Goal: Transaction & Acquisition: Purchase product/service

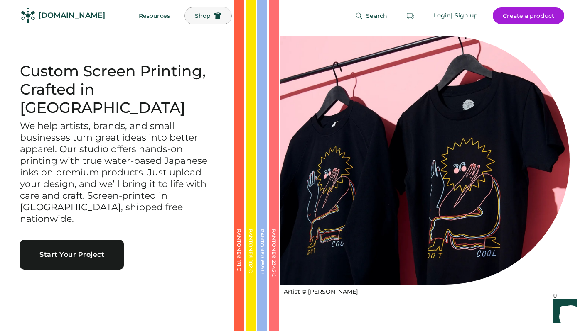
click at [195, 17] on span "Shop" at bounding box center [203, 16] width 16 height 6
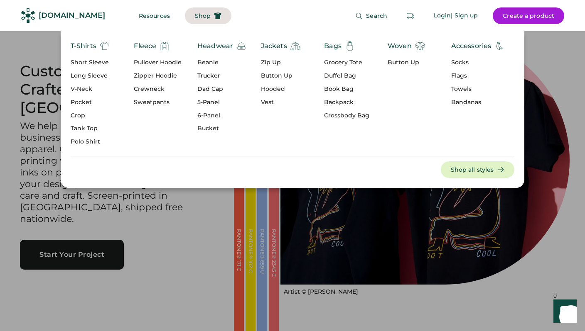
click at [207, 116] on div "6-Panel" at bounding box center [221, 116] width 49 height 8
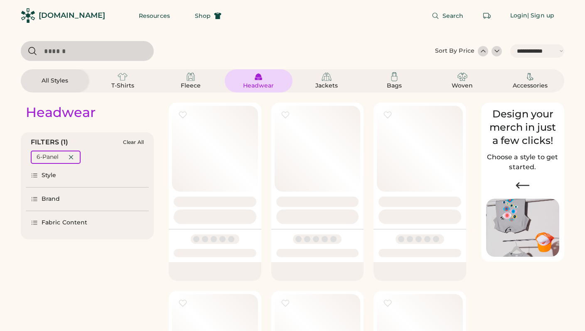
select select "*****"
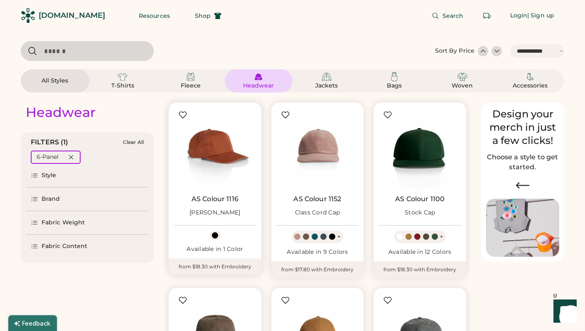
scroll to position [108, 0]
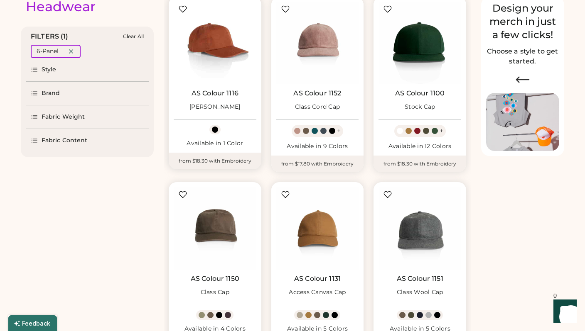
select select "*****"
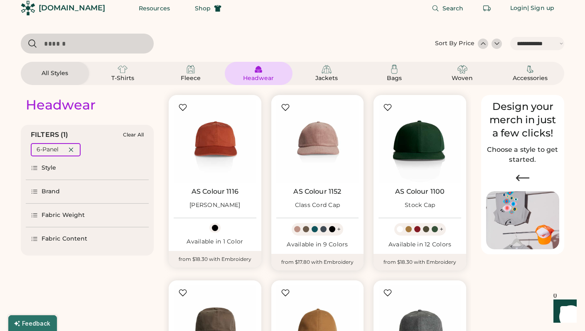
scroll to position [8, 0]
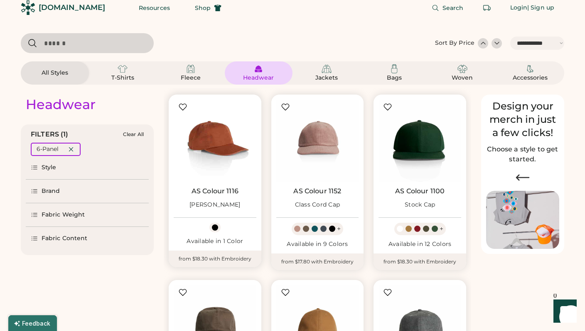
click at [225, 147] on img at bounding box center [215, 141] width 83 height 83
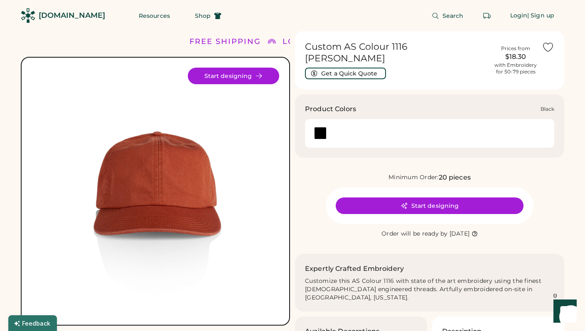
click at [320, 127] on div at bounding box center [320, 133] width 12 height 12
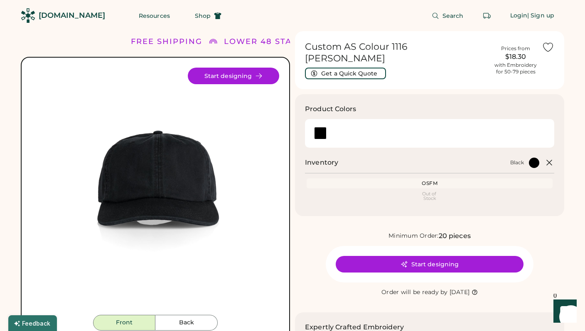
click at [323, 238] on div "Minimum Order: 20 pieces Start designing Order will be ready by [DATE]" at bounding box center [429, 264] width 269 height 66
click at [550, 158] on icon at bounding box center [549, 163] width 10 height 10
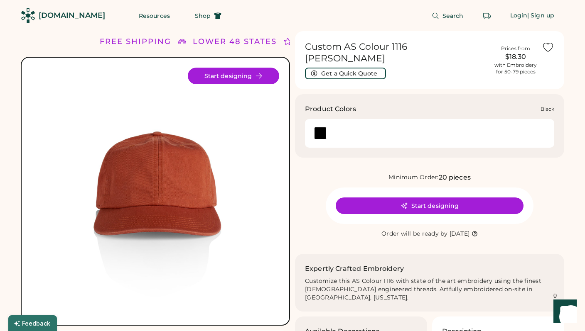
click at [324, 127] on div at bounding box center [320, 133] width 12 height 12
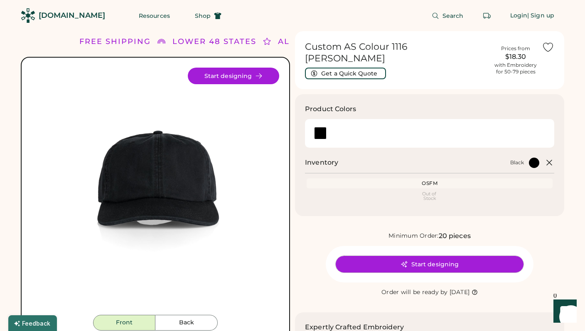
click at [414, 256] on button "Start designing" at bounding box center [429, 264] width 188 height 17
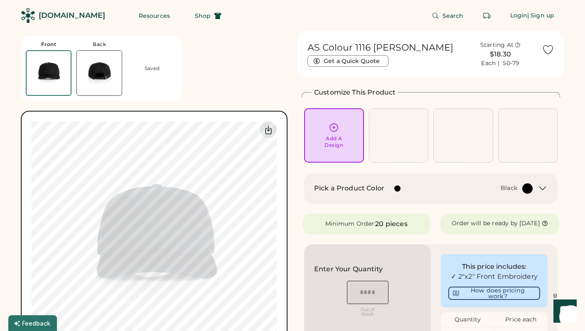
click at [103, 68] on img at bounding box center [99, 73] width 45 height 45
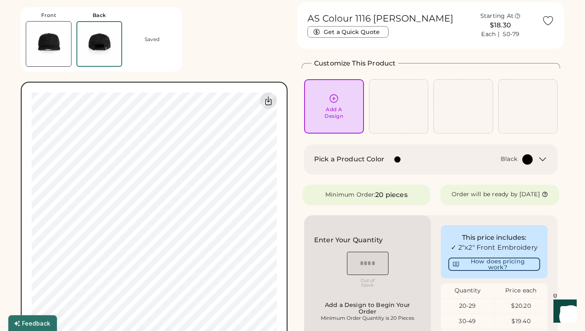
scroll to position [31, 0]
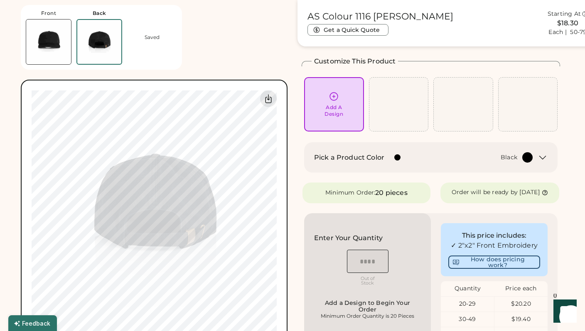
click at [43, 52] on img at bounding box center [48, 42] width 45 height 45
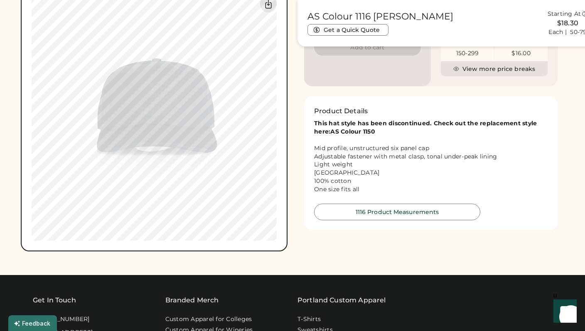
scroll to position [354, 0]
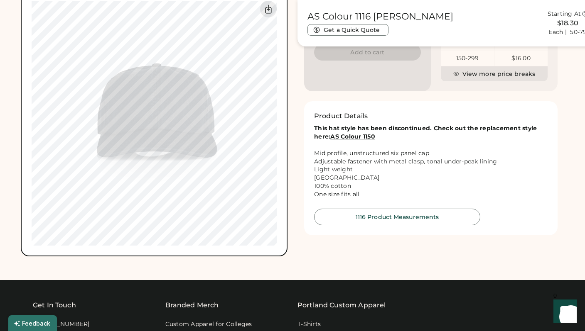
click at [342, 140] on strong "AS Colour 1150" at bounding box center [352, 136] width 45 height 7
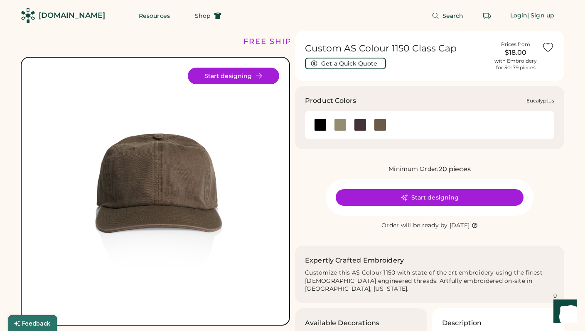
click at [336, 123] on div at bounding box center [340, 125] width 12 height 12
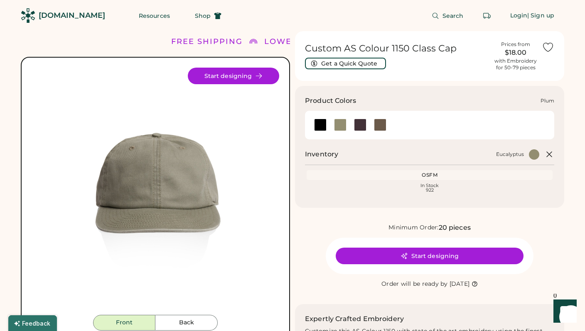
click at [361, 125] on div at bounding box center [360, 125] width 12 height 12
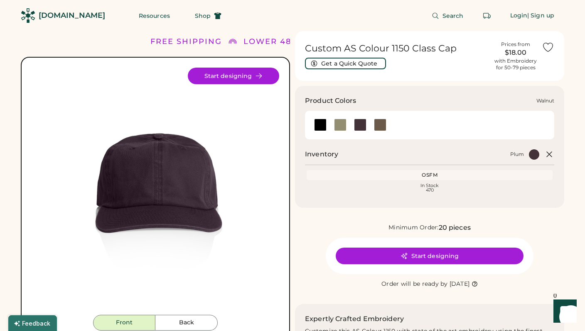
click at [378, 122] on div at bounding box center [380, 125] width 12 height 12
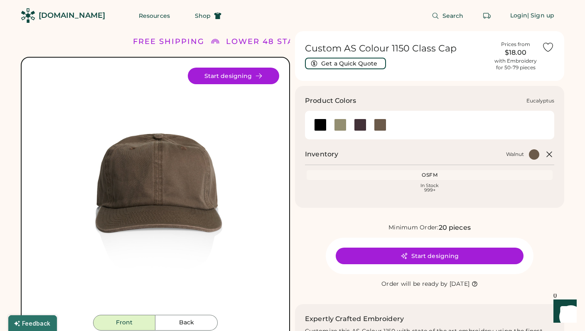
click at [339, 120] on div at bounding box center [340, 125] width 12 height 12
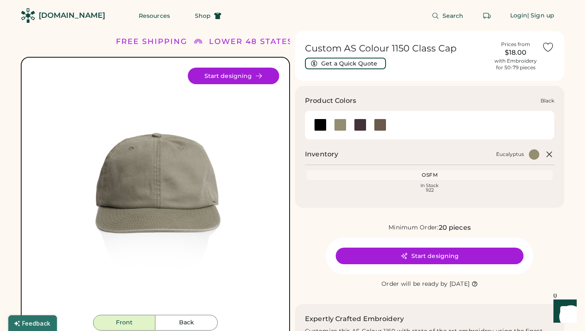
click at [323, 123] on div at bounding box center [320, 125] width 12 height 12
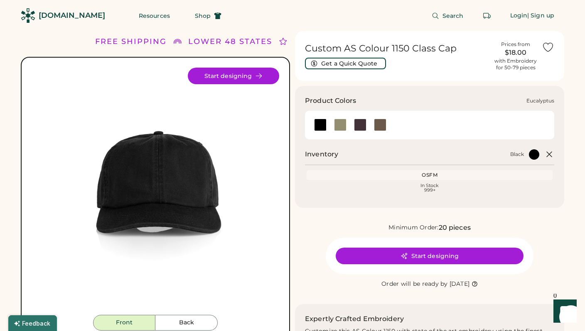
click at [342, 126] on div at bounding box center [340, 125] width 12 height 12
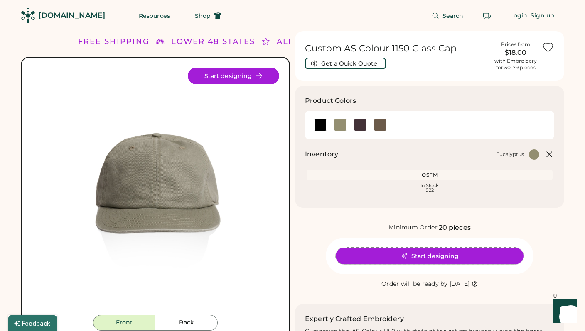
click at [431, 255] on button "Start designing" at bounding box center [429, 256] width 188 height 17
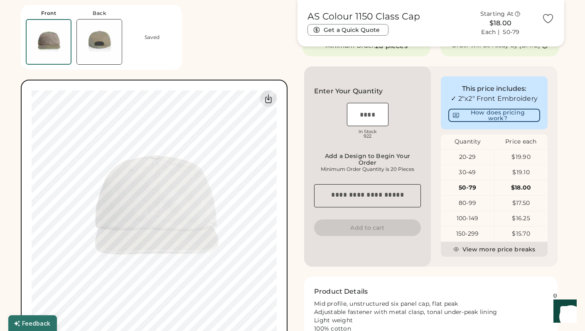
scroll to position [111, 0]
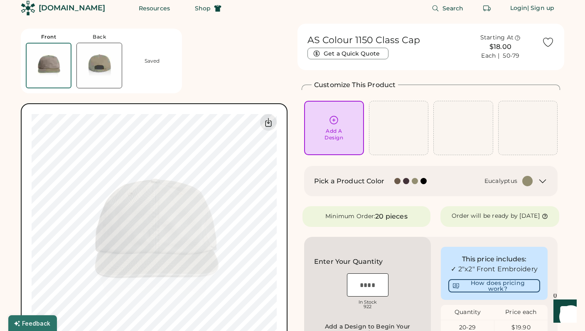
click at [323, 119] on div "Add A Design" at bounding box center [334, 128] width 48 height 26
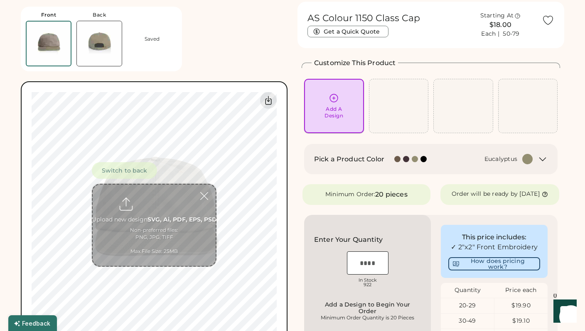
scroll to position [31, 0]
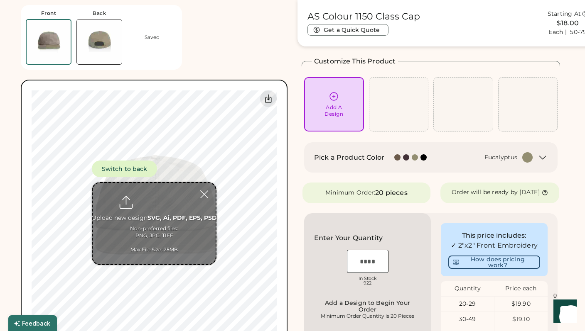
click at [158, 222] on input "file" at bounding box center [154, 223] width 123 height 81
type input "**********"
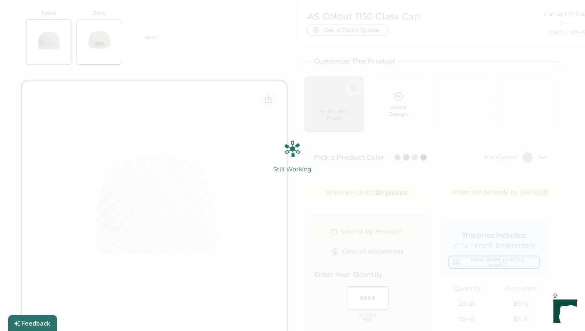
scroll to position [0, 0]
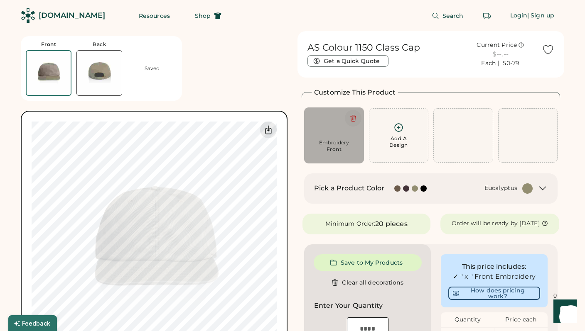
click at [351, 116] on icon at bounding box center [352, 118] width 5 height 6
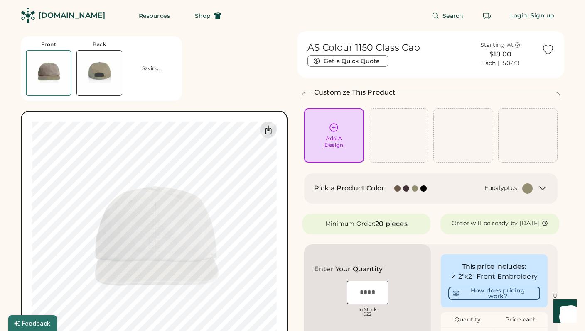
click at [333, 131] on icon at bounding box center [334, 128] width 8 height 8
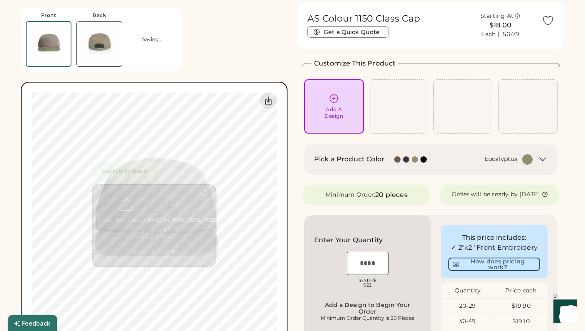
scroll to position [31, 0]
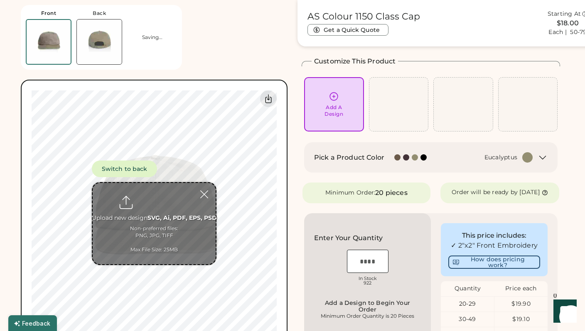
click at [167, 193] on input "file" at bounding box center [154, 223] width 123 height 81
type input "**********"
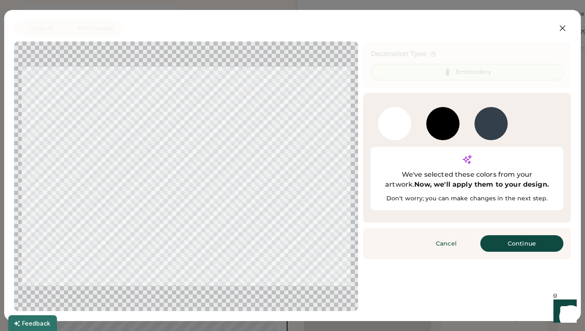
click at [487, 127] on div at bounding box center [490, 123] width 33 height 33
click at [507, 235] on button "Continue" at bounding box center [521, 243] width 83 height 17
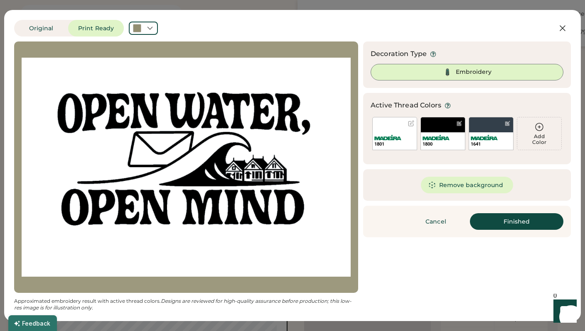
click at [219, 159] on div at bounding box center [186, 167] width 329 height 237
click at [379, 131] on div "1801" at bounding box center [394, 133] width 45 height 33
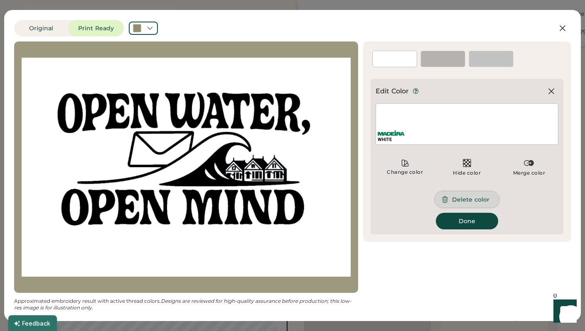
click at [453, 205] on button "Delete color" at bounding box center [466, 199] width 65 height 17
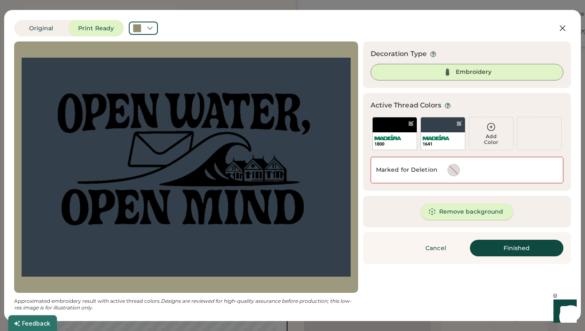
click at [472, 213] on button "Remove background" at bounding box center [467, 211] width 93 height 17
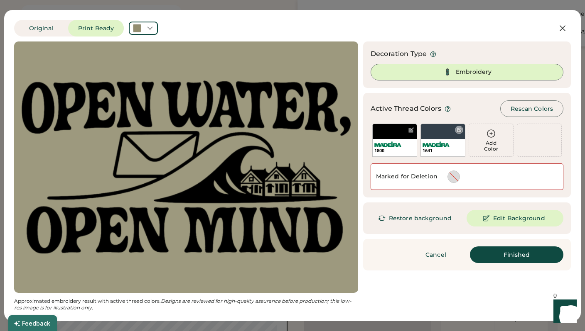
click at [437, 132] on div "1641" at bounding box center [442, 140] width 45 height 33
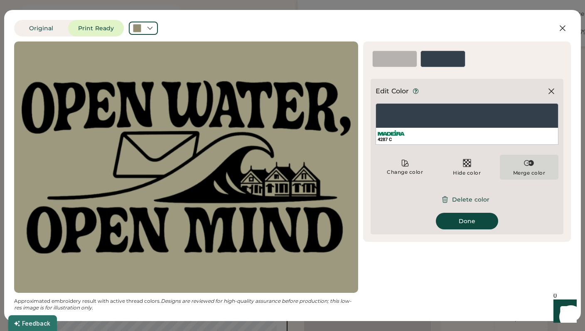
click at [528, 176] on div "Merge color" at bounding box center [528, 167] width 59 height 25
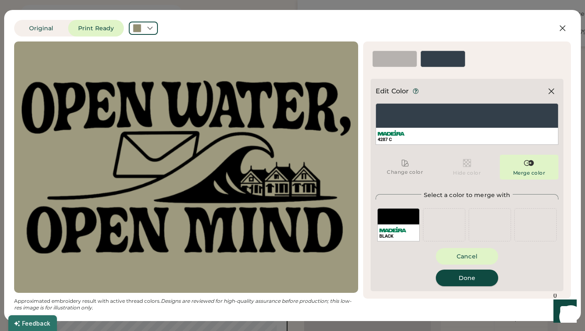
click at [467, 276] on button "Done" at bounding box center [467, 278] width 62 height 17
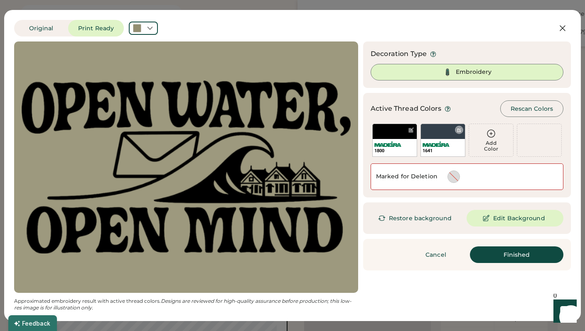
click at [441, 142] on img at bounding box center [435, 144] width 27 height 5
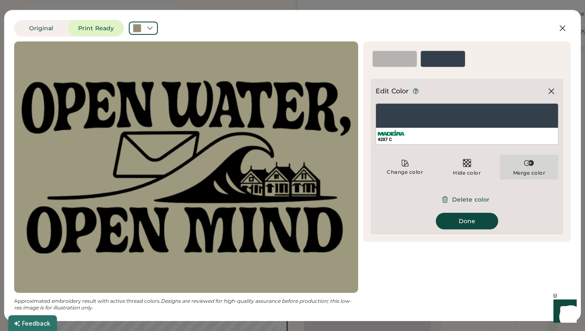
click at [521, 172] on div "Merge color" at bounding box center [529, 173] width 32 height 7
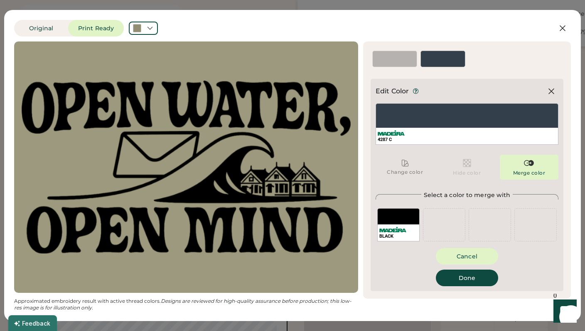
click at [401, 220] on div "BLACK" at bounding box center [398, 224] width 42 height 33
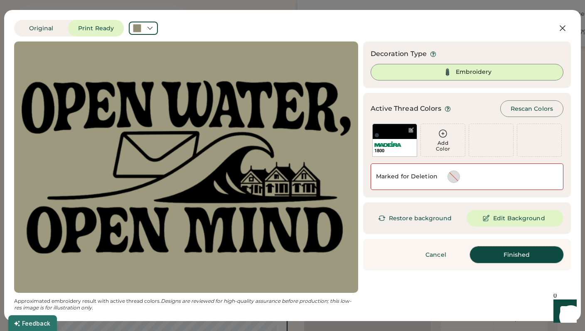
click at [495, 250] on button "Finished" at bounding box center [516, 255] width 93 height 17
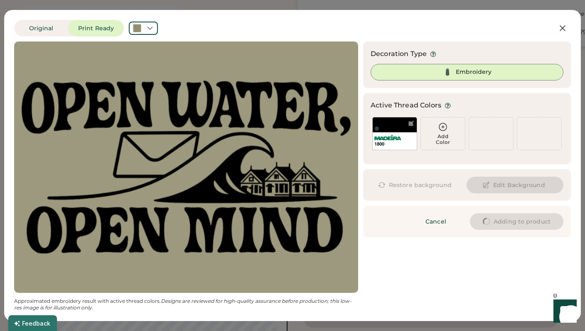
type input "****"
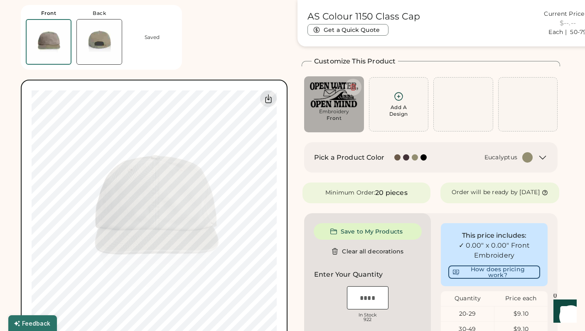
type input "****"
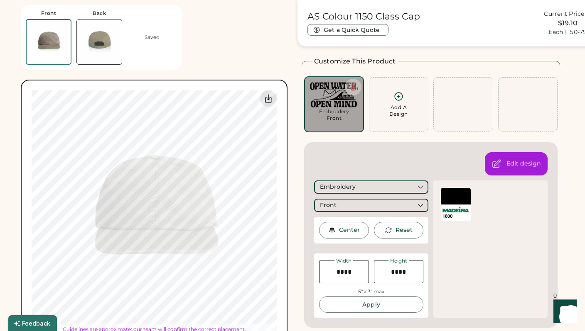
type input "****"
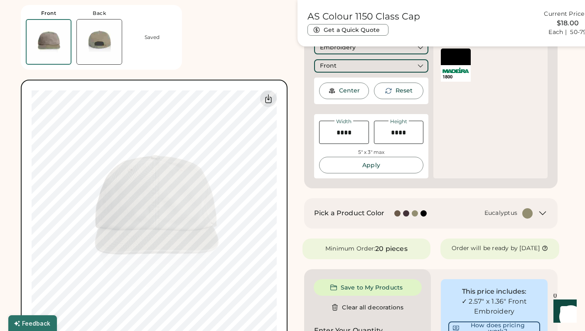
scroll to position [69, 0]
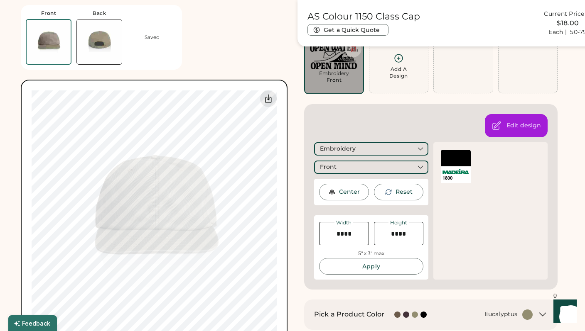
click at [453, 162] on div at bounding box center [456, 158] width 30 height 17
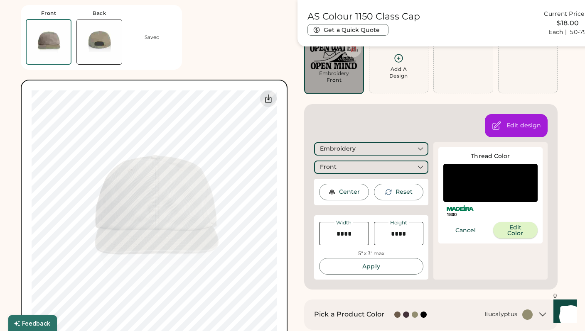
click at [504, 223] on button "Edit Color" at bounding box center [515, 230] width 45 height 17
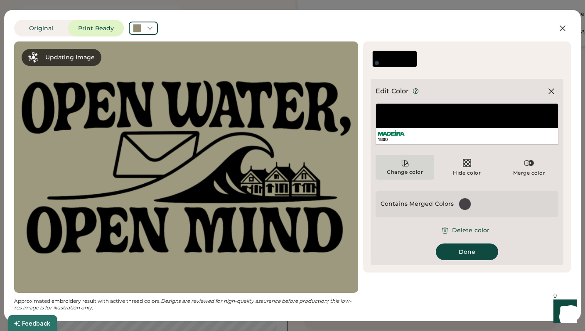
click at [412, 159] on div "Change color" at bounding box center [404, 167] width 59 height 25
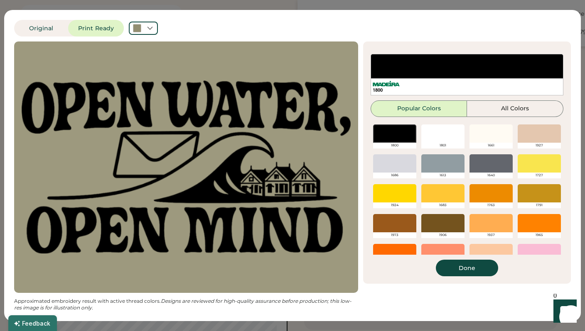
click at [402, 157] on div at bounding box center [394, 163] width 43 height 18
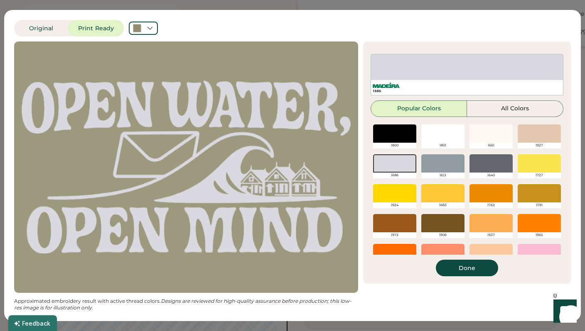
click at [402, 220] on div at bounding box center [394, 223] width 43 height 18
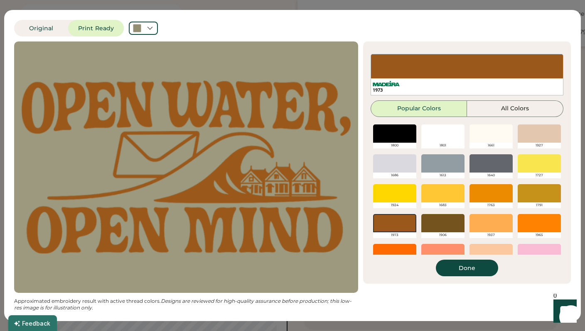
click at [445, 229] on div at bounding box center [442, 223] width 43 height 18
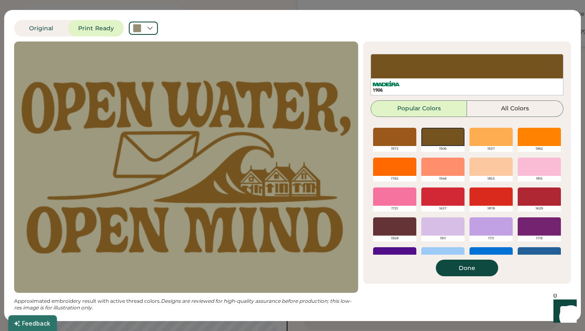
scroll to position [94, 0]
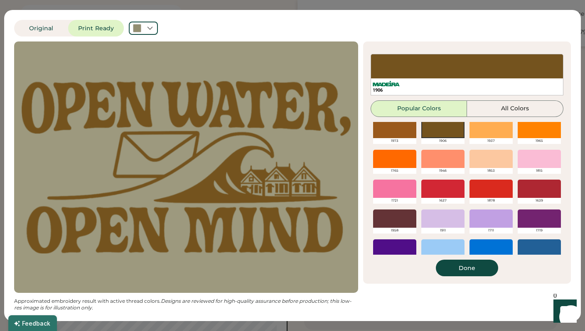
click at [481, 184] on div at bounding box center [490, 189] width 43 height 18
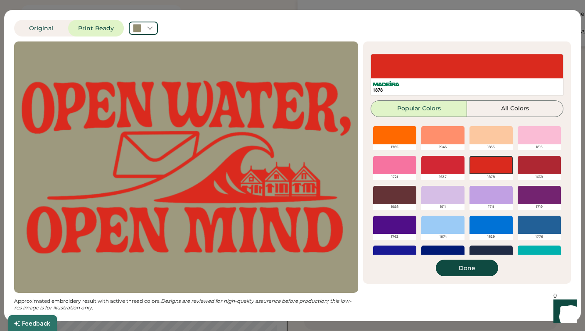
scroll to position [122, 0]
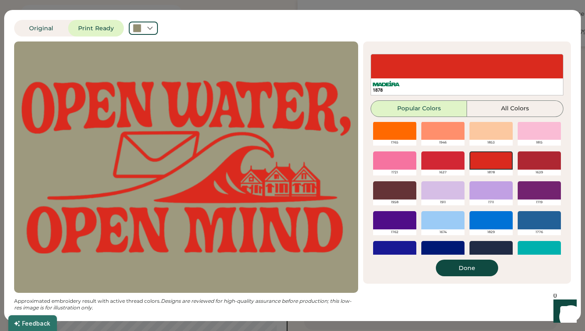
click at [453, 209] on div "1674" at bounding box center [443, 224] width 48 height 30
click at [450, 223] on div at bounding box center [442, 220] width 43 height 18
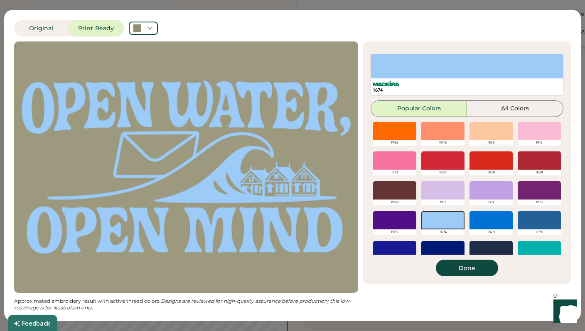
click at [482, 220] on div at bounding box center [490, 220] width 43 height 18
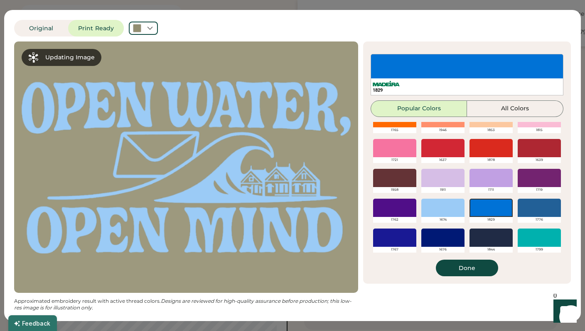
scroll to position [137, 0]
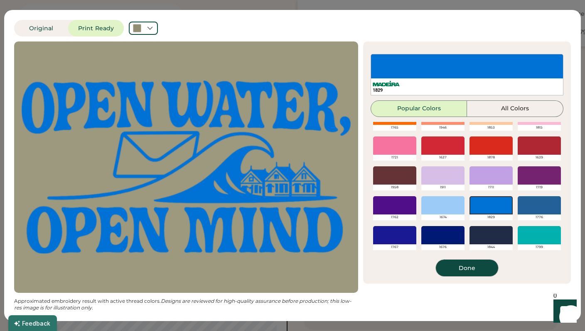
click at [462, 262] on button "Done" at bounding box center [467, 268] width 62 height 17
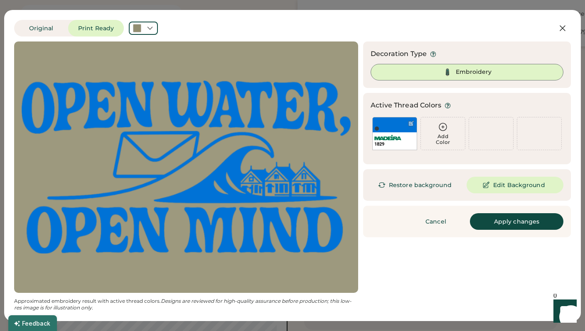
click at [467, 72] on div "Embroidery" at bounding box center [473, 72] width 36 height 8
click at [518, 216] on button "Apply changes" at bounding box center [516, 221] width 93 height 17
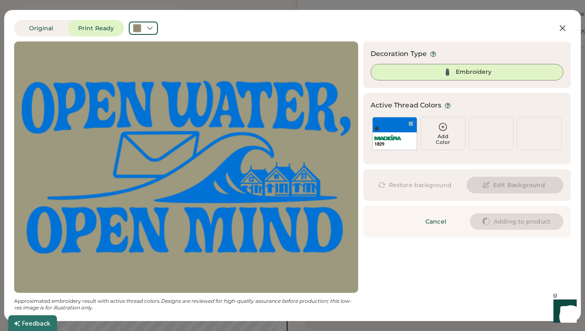
type input "****"
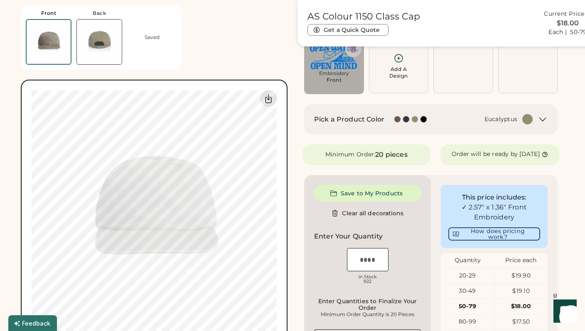
type input "****"
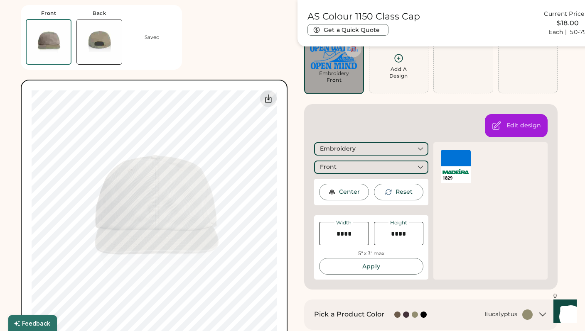
click at [452, 158] on div at bounding box center [456, 158] width 30 height 17
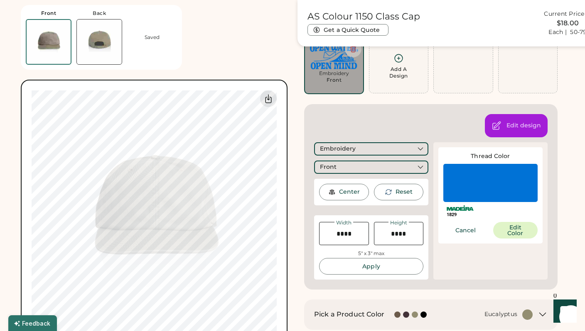
click at [465, 198] on div at bounding box center [490, 183] width 94 height 38
click at [510, 224] on button "Edit Color" at bounding box center [515, 230] width 45 height 17
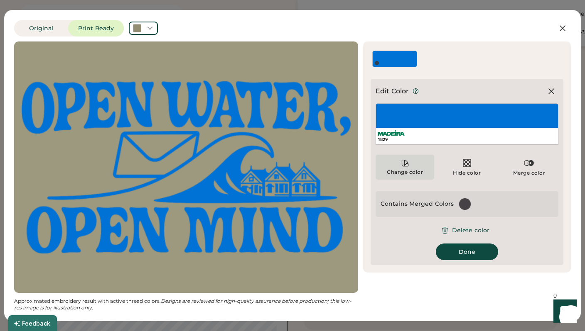
click at [412, 166] on div "Change color" at bounding box center [404, 167] width 59 height 25
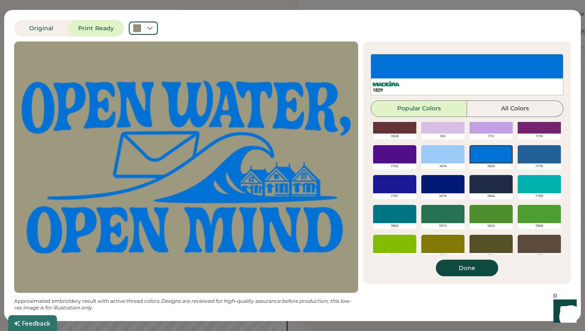
scroll to position [196, 0]
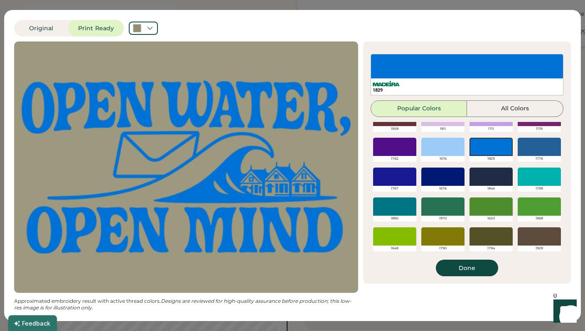
click at [486, 211] on div at bounding box center [490, 207] width 43 height 18
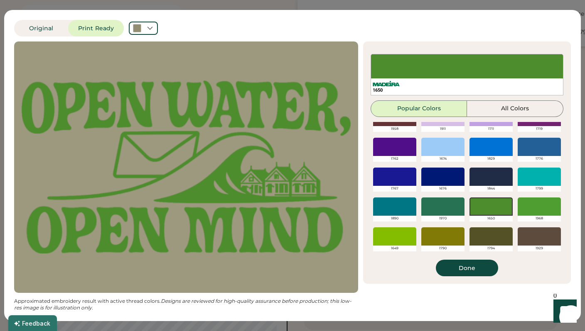
click at [436, 206] on div at bounding box center [442, 207] width 43 height 18
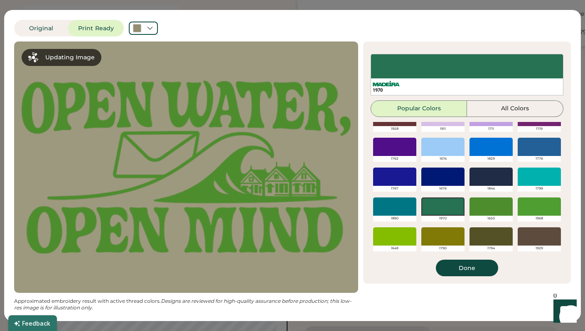
scroll to position [113, 0]
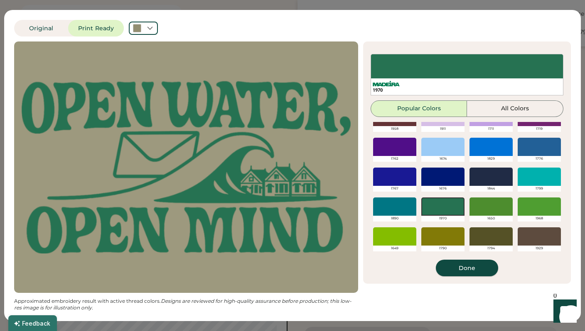
click at [467, 268] on button "Done" at bounding box center [467, 268] width 62 height 17
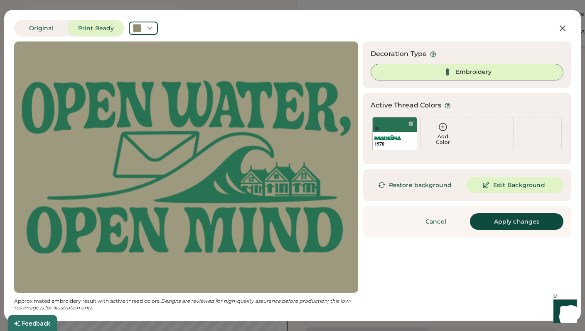
scroll to position [0, 0]
click at [531, 224] on button "Apply changes" at bounding box center [516, 221] width 93 height 17
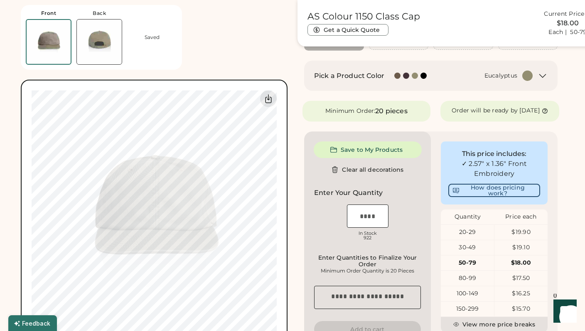
type input "****"
click at [423, 78] on div at bounding box center [423, 76] width 6 height 6
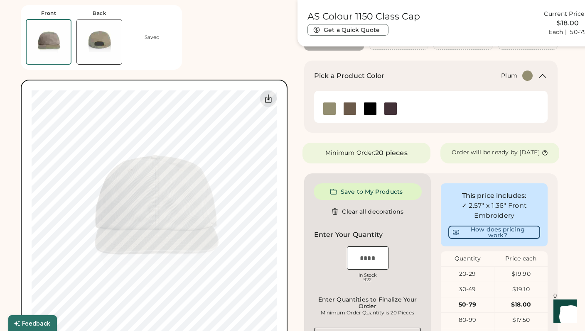
click at [394, 110] on img at bounding box center [390, 109] width 12 height 12
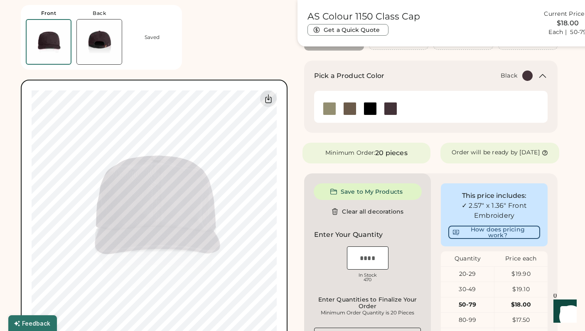
click at [374, 109] on img at bounding box center [370, 109] width 12 height 12
click at [343, 108] on img at bounding box center [349, 109] width 12 height 12
click at [329, 108] on img at bounding box center [329, 109] width 12 height 12
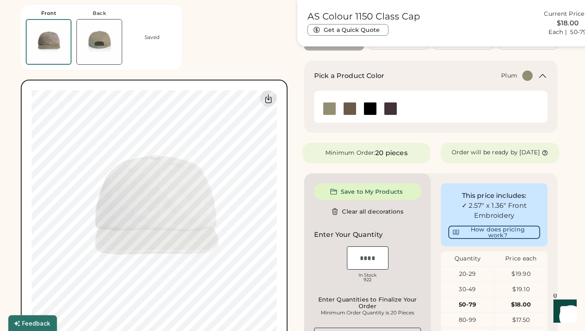
click at [387, 113] on img at bounding box center [390, 109] width 12 height 12
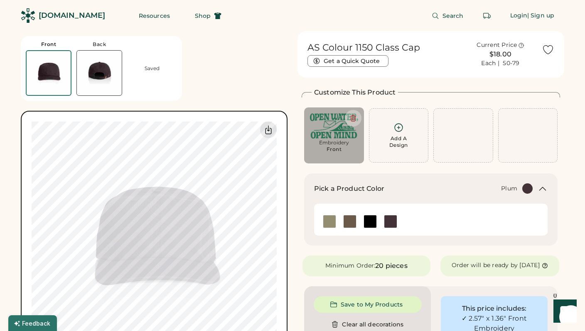
click at [344, 135] on img at bounding box center [334, 125] width 48 height 25
type input "****"
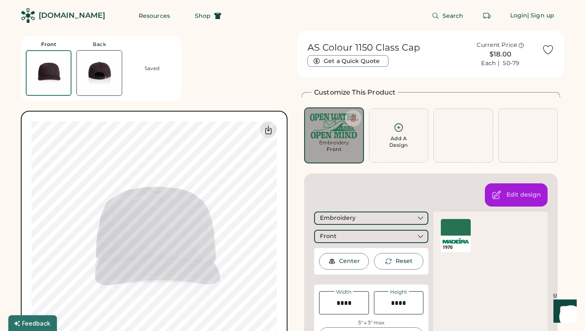
click at [448, 263] on div "1970 Thread Color Cancel Edit Color" at bounding box center [490, 280] width 114 height 137
click at [387, 236] on div "Front" at bounding box center [371, 236] width 114 height 13
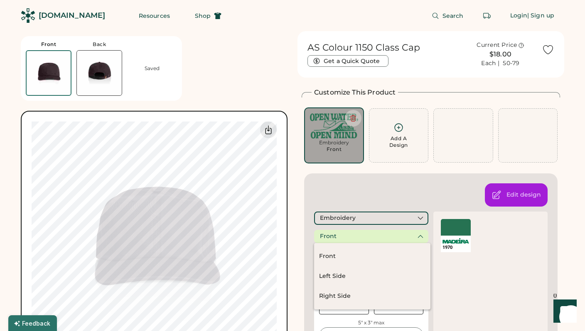
click at [459, 279] on div "1970 Thread Color Cancel Edit Color" at bounding box center [490, 280] width 114 height 137
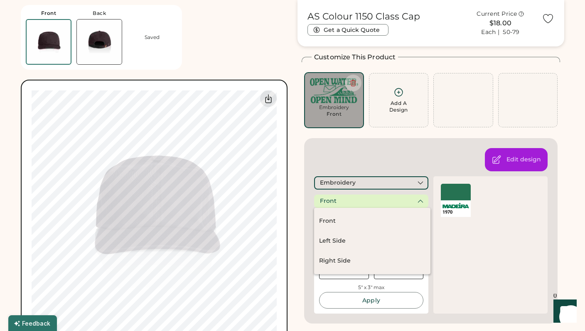
scroll to position [60, 0]
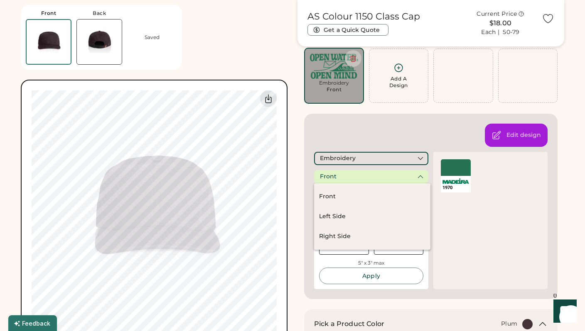
click at [459, 279] on div "1970 Thread Color Cancel Edit Color" at bounding box center [490, 220] width 114 height 137
click at [419, 176] on icon at bounding box center [419, 176] width 7 height 7
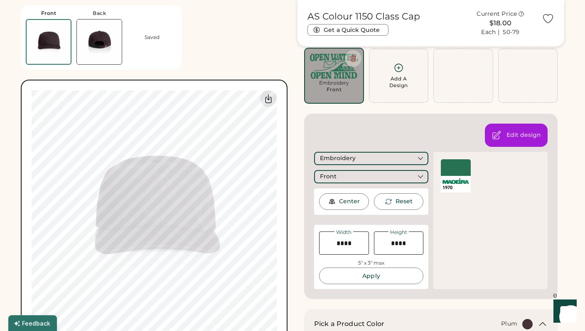
click at [408, 131] on div "Edit design Embroidery Front Center Reset Width Height 5" x 3" max Apply 1970 T…" at bounding box center [430, 207] width 253 height 186
click at [467, 263] on div "1970 Thread Color Cancel Edit Color" at bounding box center [490, 220] width 114 height 137
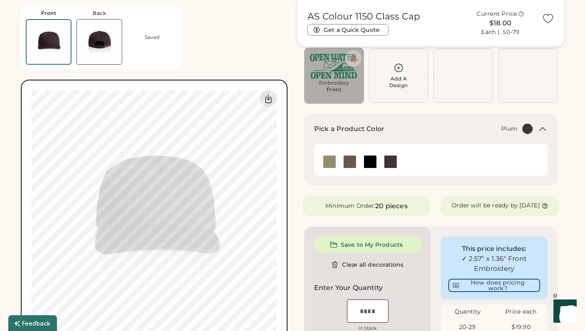
click at [485, 136] on div "Pick a Product Color Plum" at bounding box center [430, 134] width 233 height 20
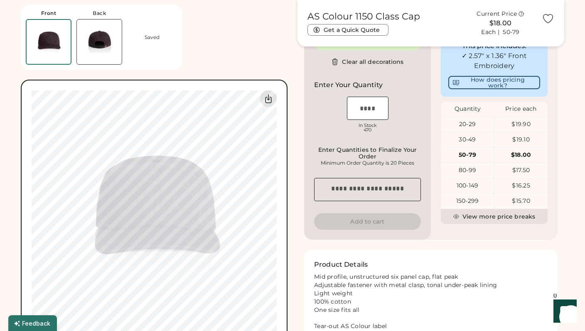
scroll to position [219, 0]
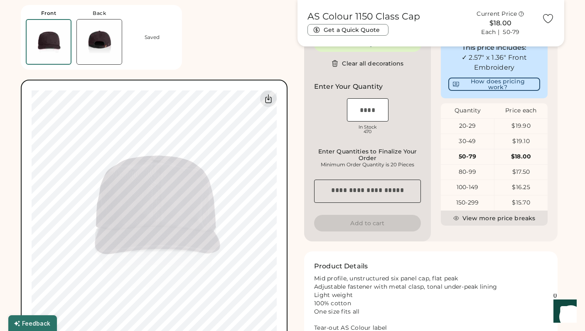
click at [112, 44] on img at bounding box center [99, 42] width 45 height 45
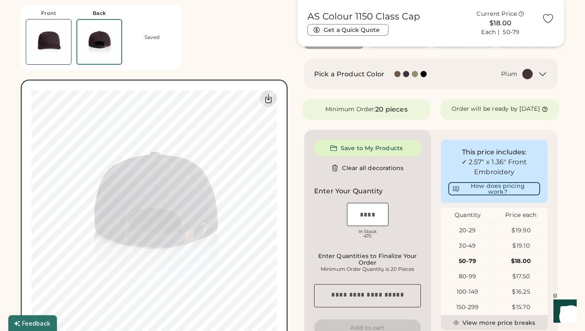
scroll to position [139, 0]
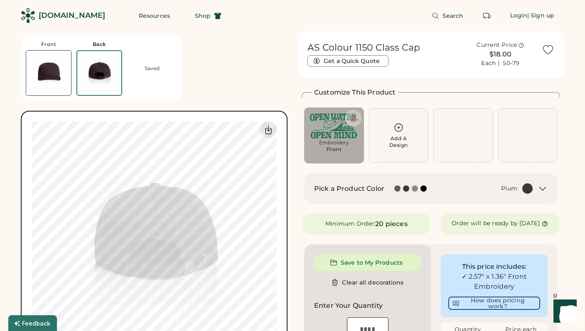
click at [50, 68] on img at bounding box center [48, 73] width 45 height 45
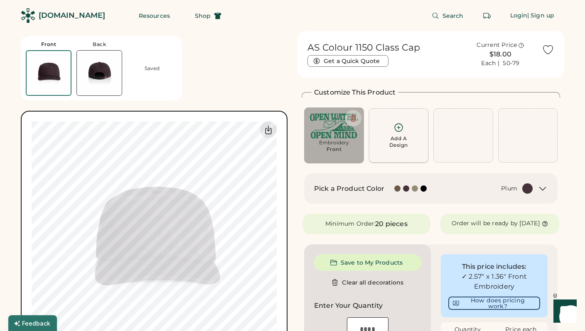
click at [397, 121] on div "Add A Design" at bounding box center [399, 135] width 60 height 54
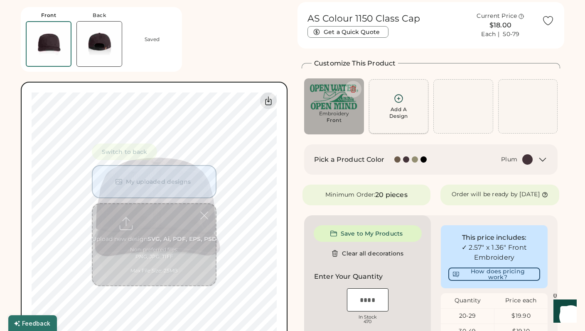
scroll to position [31, 0]
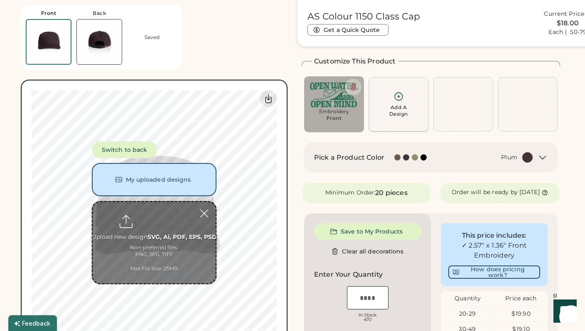
click at [397, 114] on div "Add A Design" at bounding box center [398, 110] width 19 height 13
click at [164, 178] on button "My uploaded designs" at bounding box center [154, 179] width 125 height 33
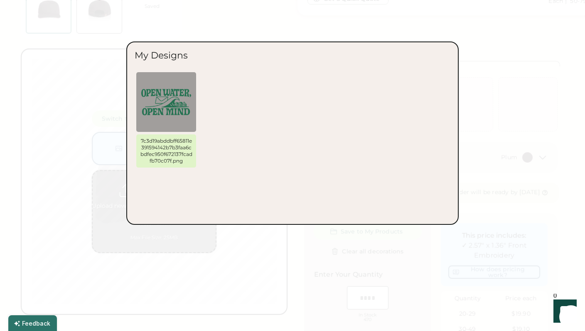
click at [228, 103] on div "7c3d19abddbff65811e391594142b7b3faa6cbdfec950f672137fcadfb70c07f.png" at bounding box center [293, 121] width 316 height 101
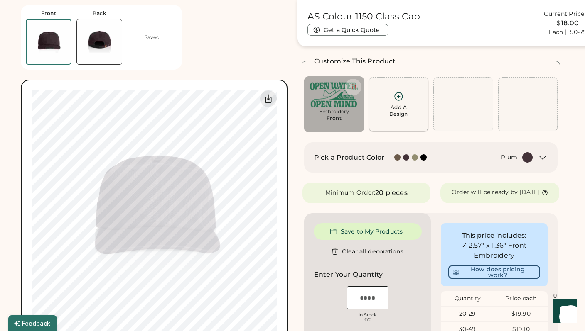
click at [399, 112] on div "Add A Design" at bounding box center [398, 110] width 19 height 13
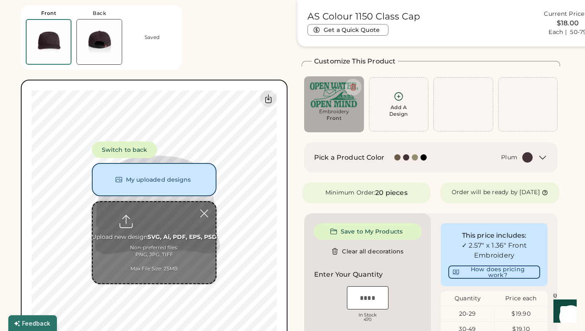
click at [208, 63] on div "Front Back Saved Switch to back My uploaded designs Upload new design SVG, Ai, …" at bounding box center [154, 173] width 267 height 346
click at [174, 214] on input "file" at bounding box center [154, 242] width 123 height 81
type input "**********"
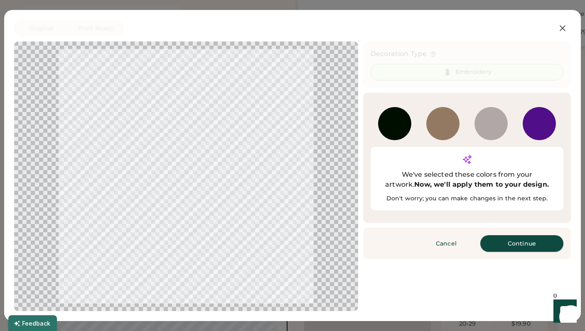
click at [512, 235] on button "Continue" at bounding box center [521, 243] width 83 height 17
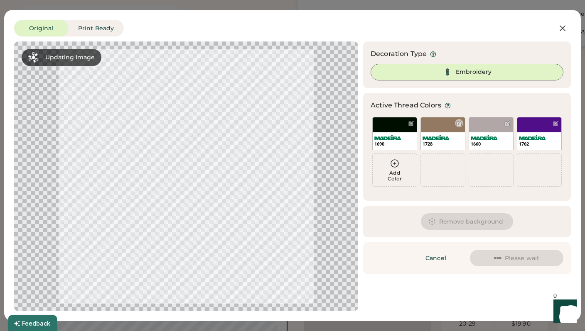
click at [434, 138] on img at bounding box center [435, 137] width 27 height 5
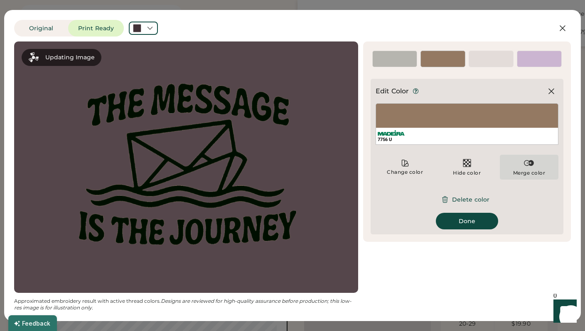
click at [518, 169] on div "Merge color" at bounding box center [528, 167] width 59 height 25
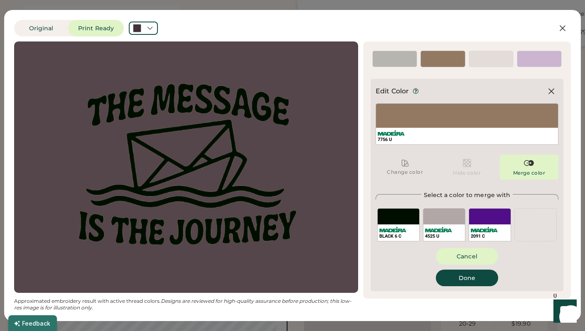
click at [401, 217] on div "BLACK 6 C" at bounding box center [398, 224] width 42 height 33
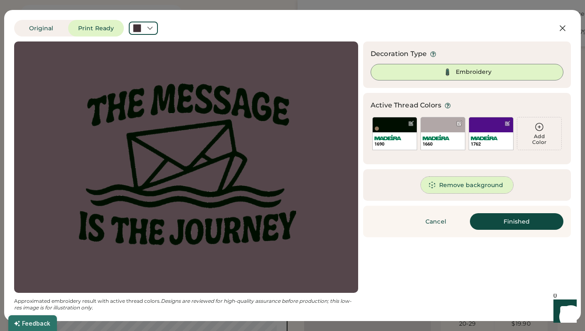
click at [467, 185] on button "Remove background" at bounding box center [467, 185] width 93 height 17
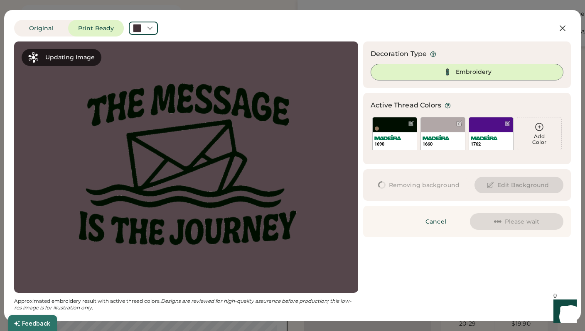
scroll to position [0, 0]
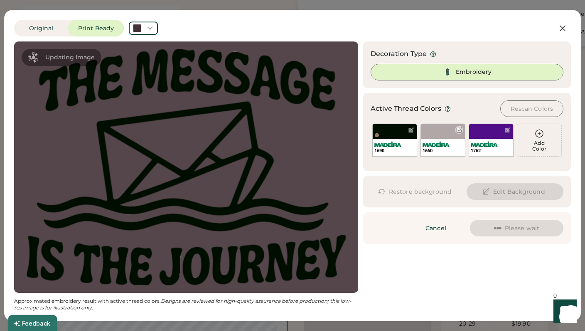
click at [436, 140] on div "1660" at bounding box center [443, 147] width 44 height 17
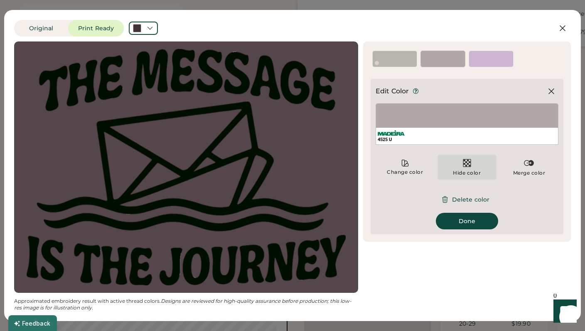
click at [484, 175] on div "Hide color" at bounding box center [466, 167] width 59 height 25
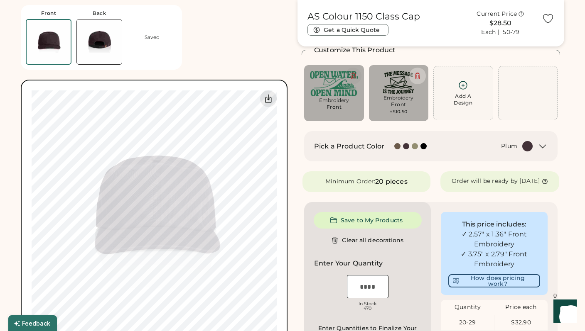
click at [351, 76] on icon at bounding box center [352, 75] width 7 height 7
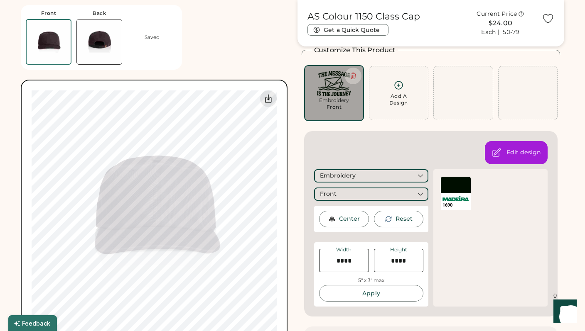
click at [441, 199] on div "1690" at bounding box center [456, 193] width 30 height 33
click at [455, 194] on div "1690" at bounding box center [456, 193] width 30 height 33
click at [448, 189] on div at bounding box center [456, 185] width 30 height 17
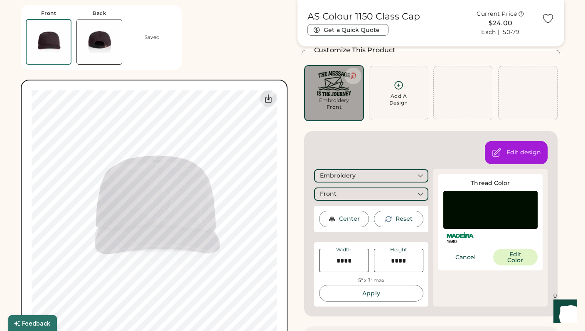
click at [507, 248] on div "1690 Cancel Edit Color" at bounding box center [490, 249] width 94 height 33
click at [507, 250] on button "Edit Color" at bounding box center [515, 257] width 45 height 17
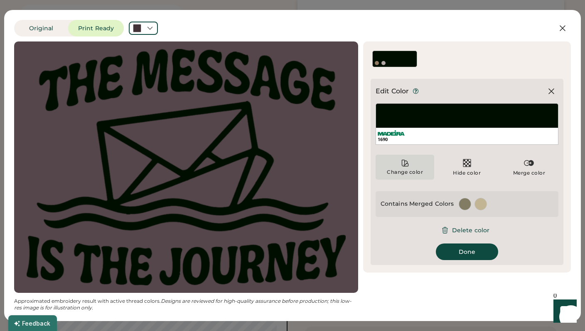
click at [402, 164] on icon at bounding box center [405, 163] width 8 height 8
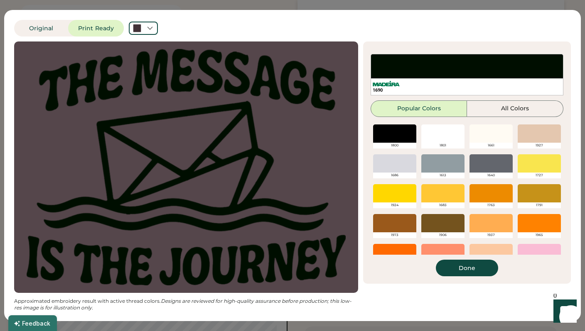
click at [441, 137] on div at bounding box center [442, 134] width 43 height 18
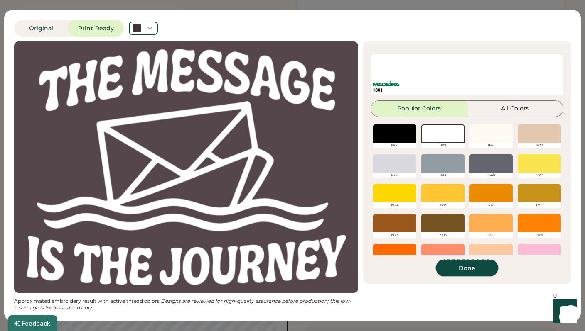
click at [461, 268] on button "Done" at bounding box center [467, 268] width 62 height 17
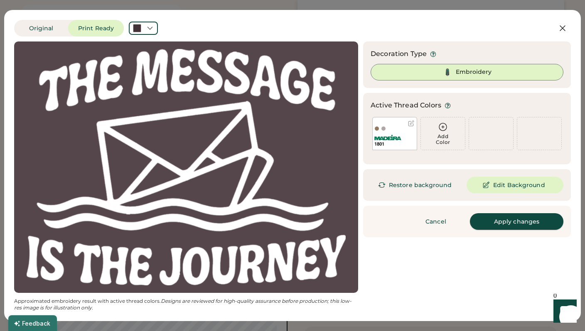
click at [493, 218] on button "Apply changes" at bounding box center [516, 221] width 93 height 17
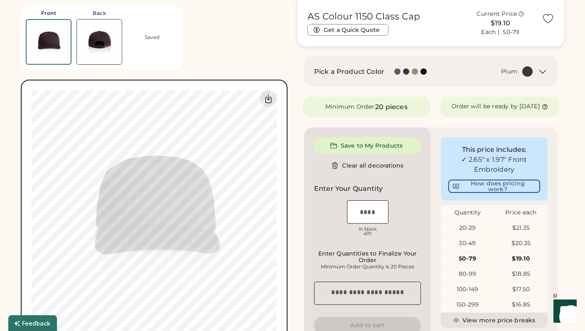
scroll to position [119, 0]
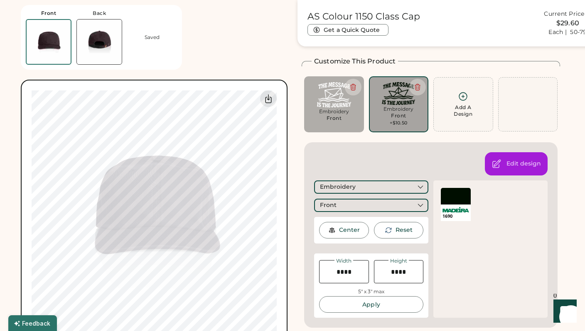
click at [356, 83] on icon at bounding box center [352, 86] width 7 height 7
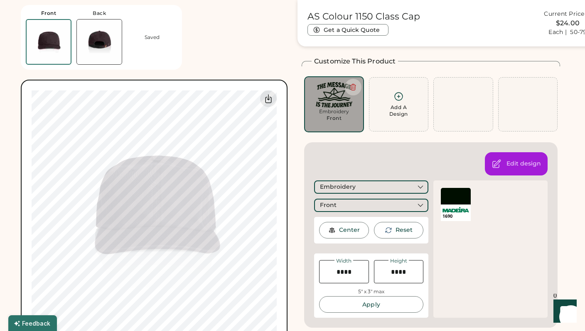
click at [455, 199] on div at bounding box center [456, 196] width 30 height 17
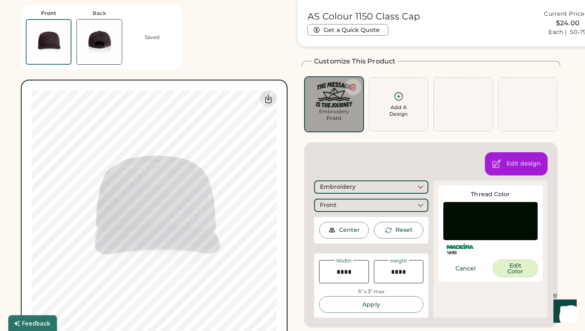
click at [510, 265] on button "Edit Color" at bounding box center [515, 268] width 45 height 17
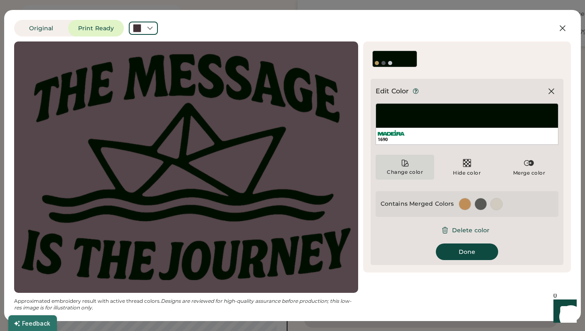
click at [407, 162] on icon at bounding box center [405, 163] width 8 height 8
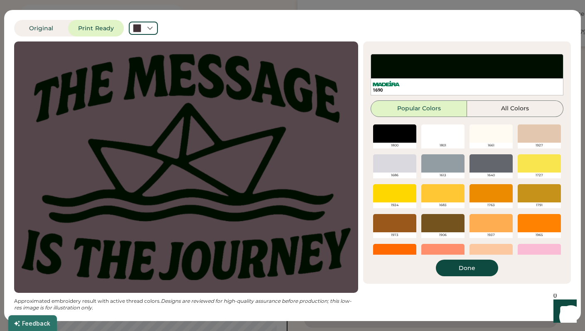
click at [439, 136] on div at bounding box center [442, 134] width 43 height 18
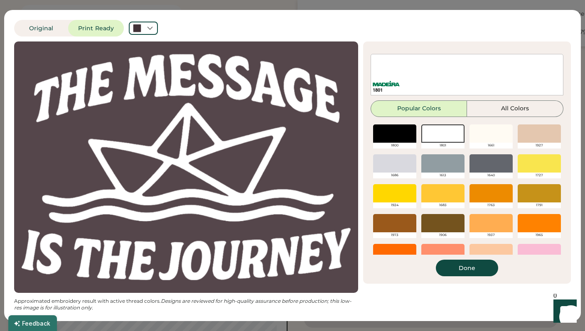
click at [480, 140] on div at bounding box center [490, 134] width 43 height 18
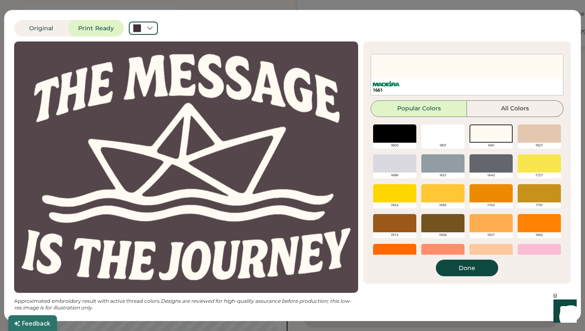
click at [537, 135] on div at bounding box center [538, 134] width 43 height 18
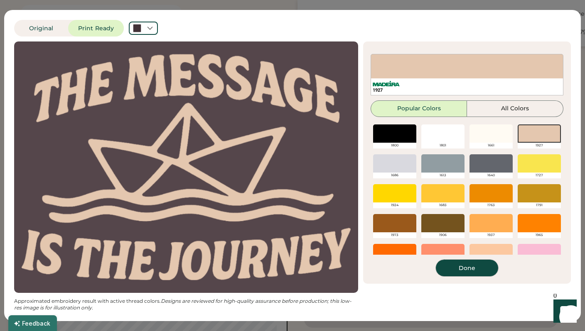
click at [465, 267] on button "Done" at bounding box center [467, 268] width 62 height 17
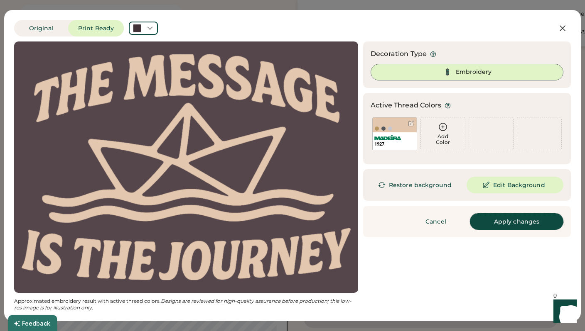
click at [516, 217] on button "Apply changes" at bounding box center [516, 221] width 93 height 17
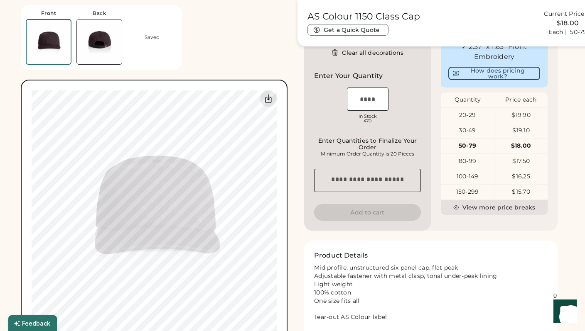
scroll to position [242, 0]
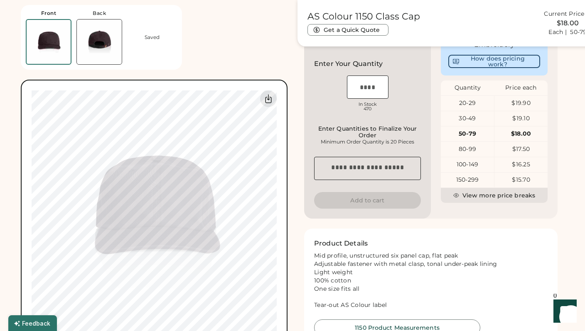
click at [371, 98] on input "input" at bounding box center [368, 87] width 42 height 23
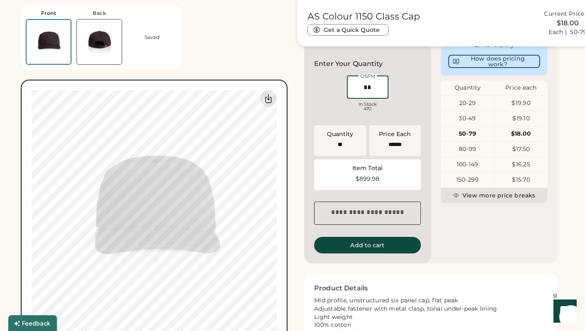
type input "**"
click at [465, 247] on div "This price includes: ✓ 2.37" x 1.63" Front Embroidery How does pricing work? Qu…" at bounding box center [494, 132] width 127 height 261
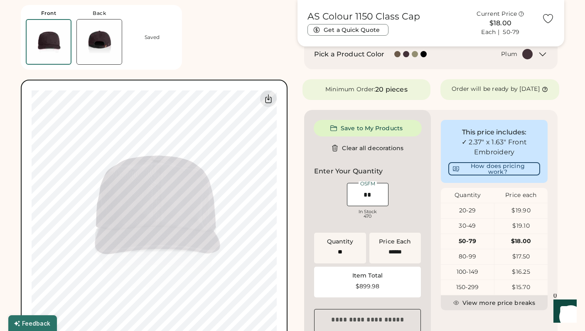
scroll to position [159, 0]
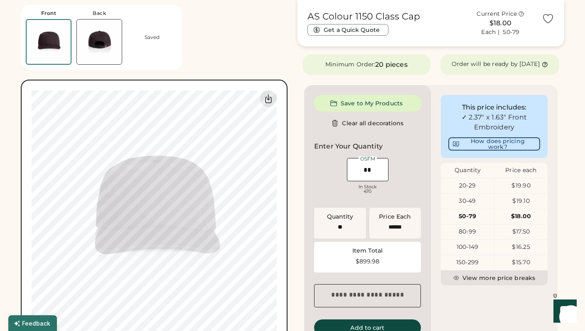
click at [314, 198] on div "OSFM Loading Inventory In Stock 470" at bounding box center [367, 178] width 107 height 42
click at [111, 37] on img at bounding box center [99, 42] width 45 height 45
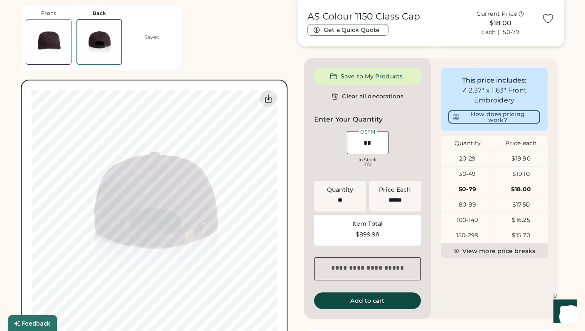
scroll to position [132, 0]
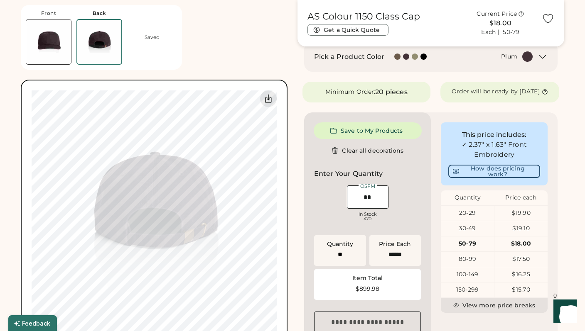
click at [50, 41] on img at bounding box center [48, 42] width 45 height 45
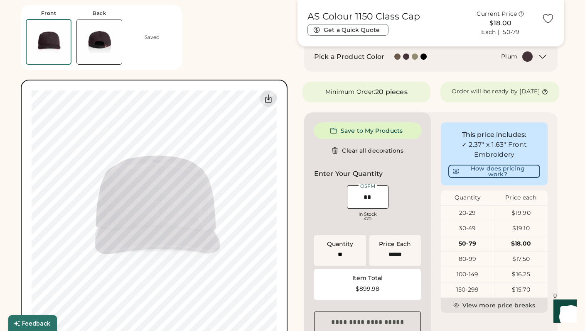
click at [103, 50] on img at bounding box center [99, 42] width 45 height 45
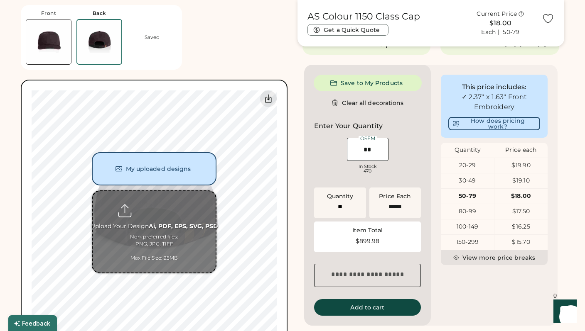
scroll to position [219, 0]
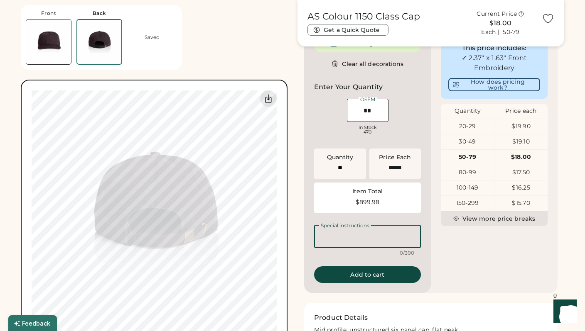
click at [354, 242] on textarea at bounding box center [367, 236] width 107 height 23
click at [319, 244] on textarea "**********" at bounding box center [367, 236] width 107 height 23
click at [385, 245] on textarea "**********" at bounding box center [367, 236] width 107 height 23
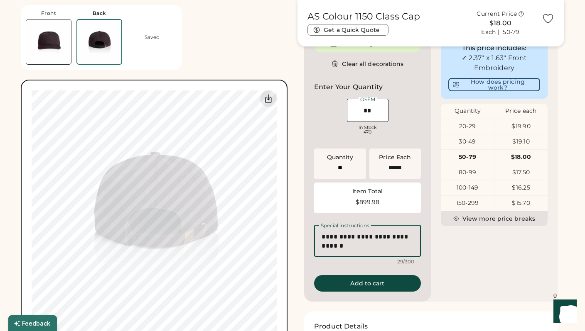
type textarea "**********"
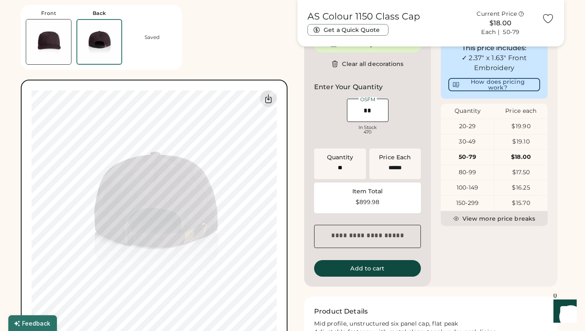
click at [347, 242] on textarea at bounding box center [367, 236] width 107 height 23
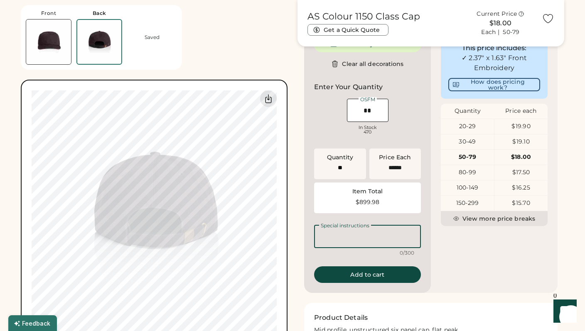
click at [475, 271] on div "This price includes: ✓ 2.37" x 1.63" Front Embroidery How does pricing work? Qu…" at bounding box center [494, 159] width 127 height 267
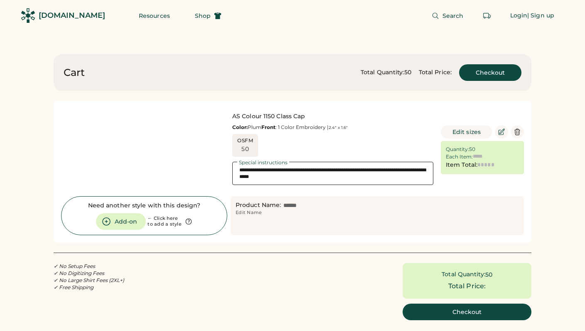
type input "******"
type input "*******"
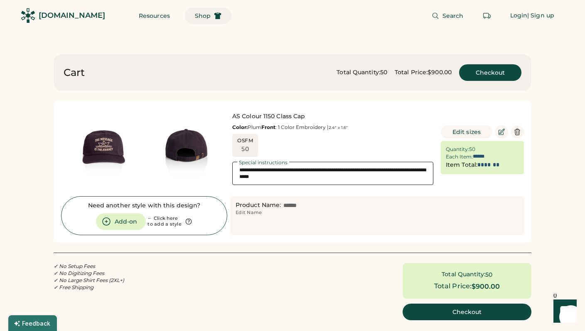
click at [194, 10] on button "Shop" at bounding box center [208, 15] width 47 height 17
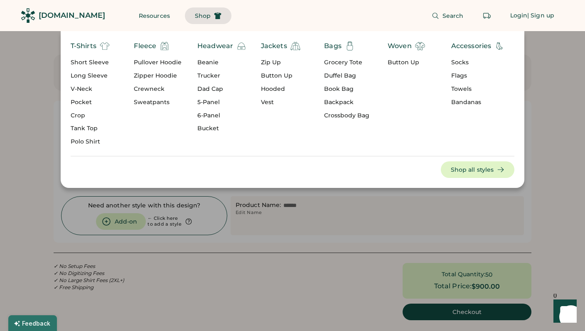
click at [212, 89] on div "Dad Cap" at bounding box center [221, 89] width 49 height 8
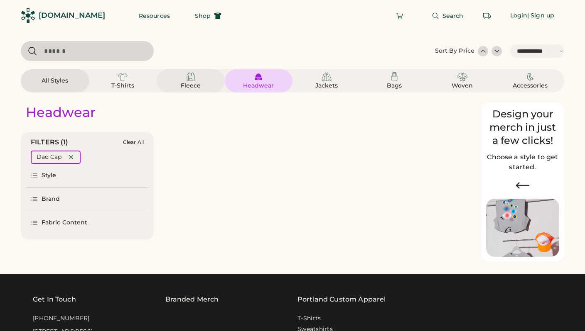
select select "*****"
select select "*"
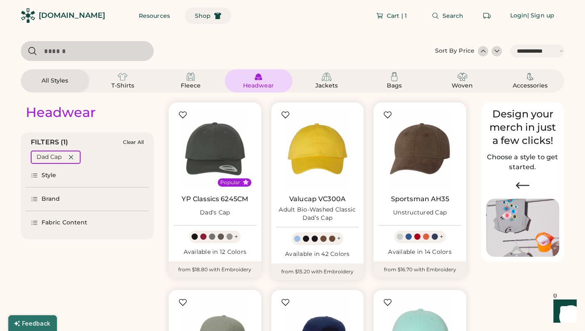
click at [195, 17] on span "Shop" at bounding box center [203, 16] width 16 height 6
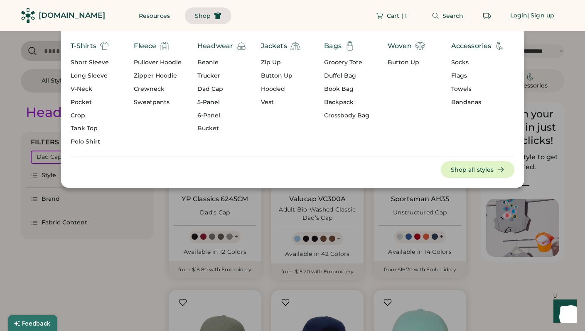
click at [208, 115] on div "6-Panel" at bounding box center [221, 116] width 49 height 8
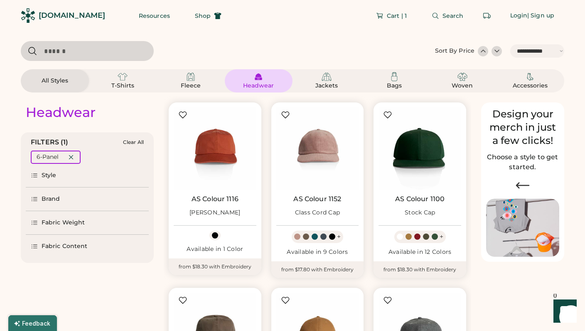
scroll to position [142, 0]
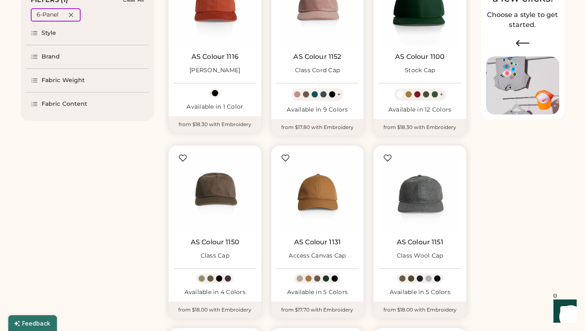
select select "*****"
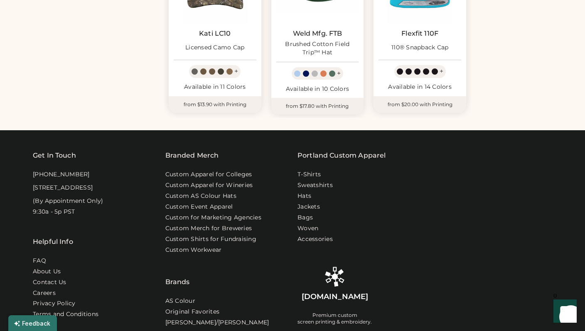
scroll to position [0, 0]
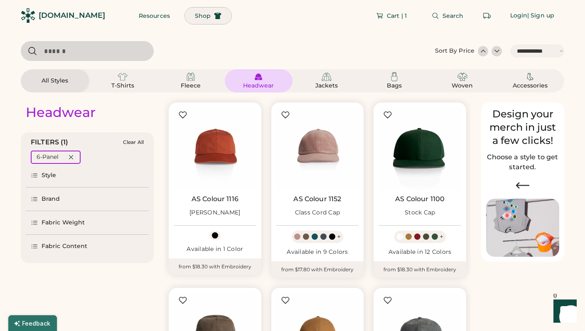
click at [195, 13] on span "Shop" at bounding box center [203, 16] width 16 height 6
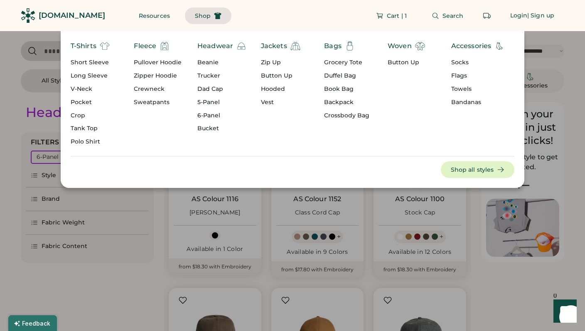
click at [462, 43] on div "Accessories" at bounding box center [471, 46] width 40 height 10
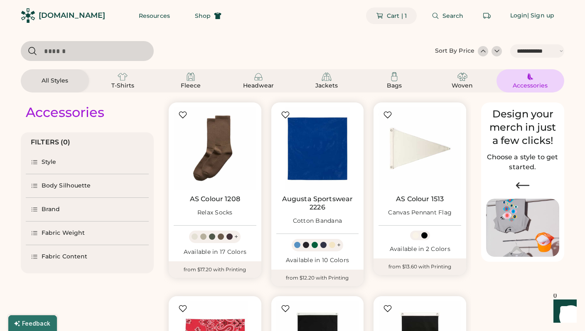
click at [400, 16] on span "Cart | 1" at bounding box center [397, 16] width 20 height 6
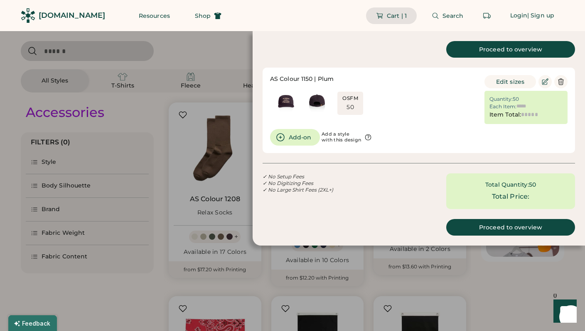
type input "******"
type input "*******"
click at [531, 235] on link "Proceed to overview" at bounding box center [510, 227] width 129 height 17
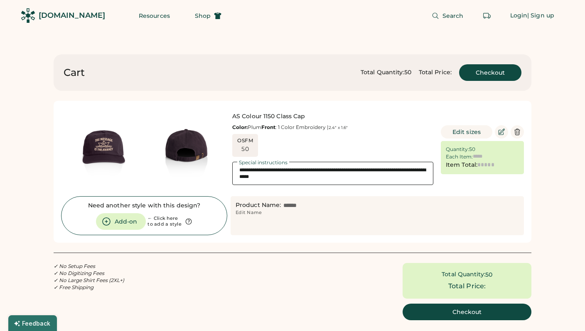
type input "******"
type input "*******"
click at [529, 18] on div "| Sign up" at bounding box center [540, 16] width 27 height 8
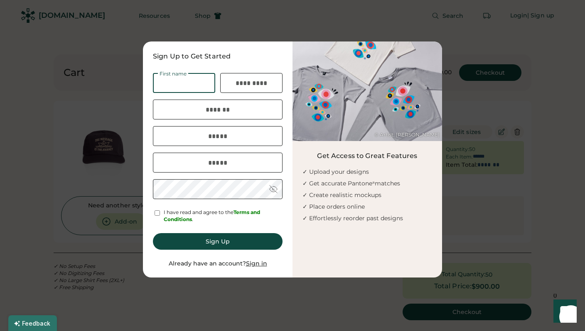
click at [170, 84] on input "input" at bounding box center [184, 83] width 62 height 20
click at [256, 267] on u "Sign in" at bounding box center [256, 263] width 21 height 7
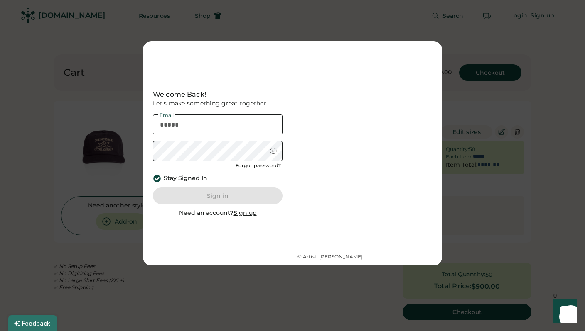
click at [218, 130] on input "email" at bounding box center [218, 125] width 130 height 20
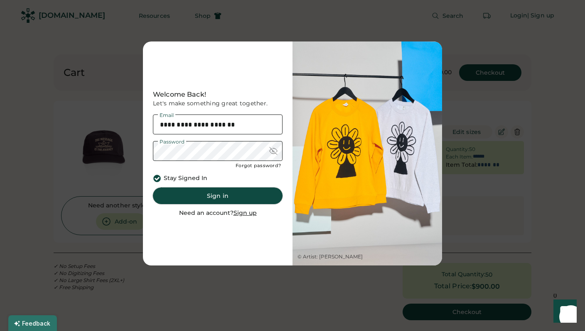
click at [218, 200] on button "Sign in" at bounding box center [218, 196] width 130 height 17
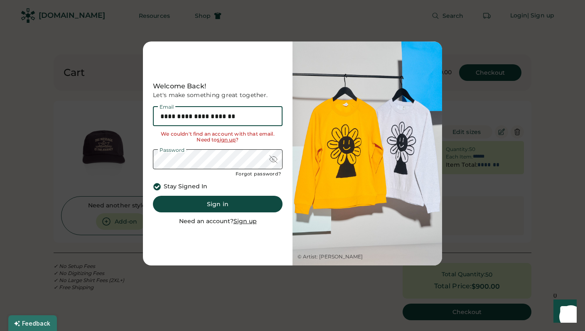
click at [218, 118] on input "**********" at bounding box center [218, 116] width 130 height 20
click at [223, 118] on input "**********" at bounding box center [218, 116] width 130 height 20
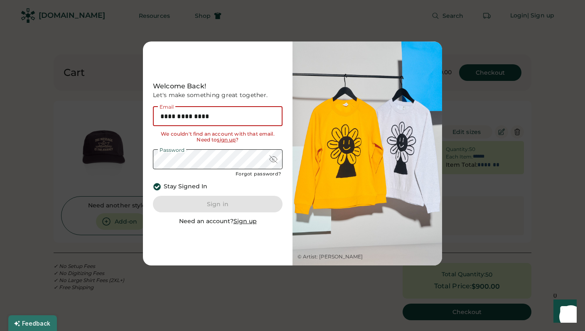
type input "**********"
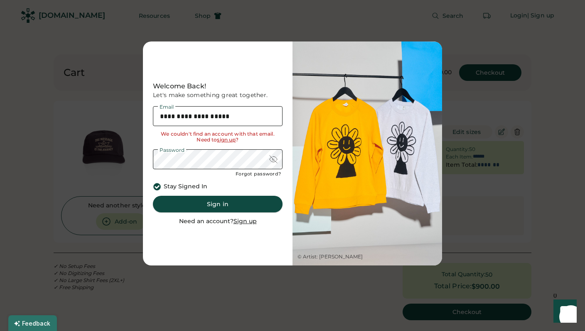
click at [224, 203] on button "Sign in" at bounding box center [218, 204] width 130 height 17
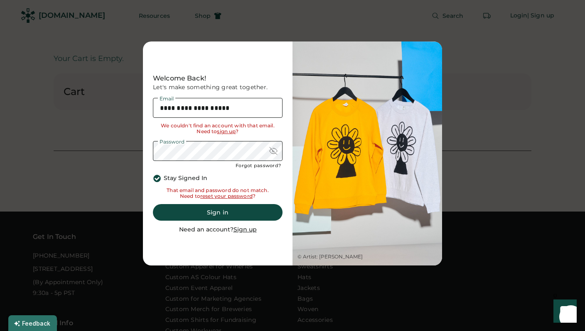
click at [267, 168] on div "Forgot password?" at bounding box center [257, 166] width 45 height 7
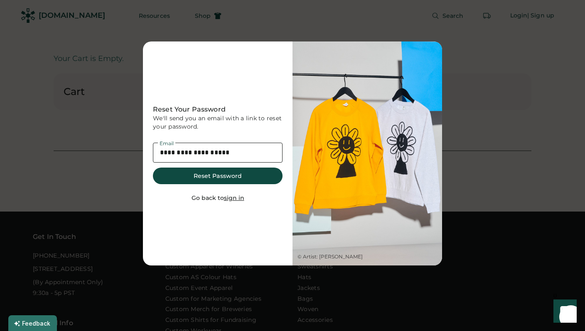
click at [235, 198] on u "sign in" at bounding box center [234, 197] width 20 height 7
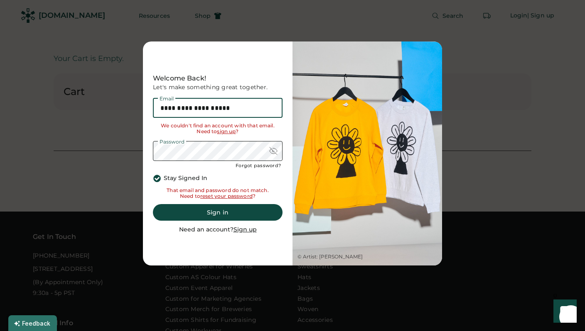
click at [214, 110] on input "**********" at bounding box center [218, 108] width 130 height 20
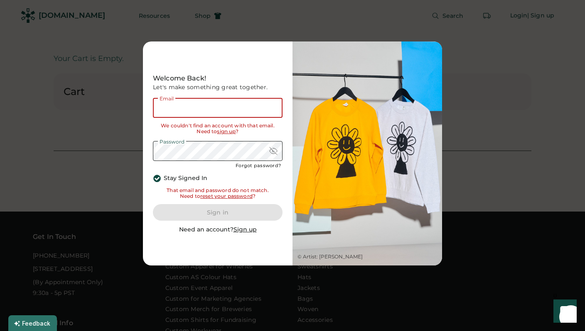
click at [210, 115] on input "email" at bounding box center [218, 108] width 130 height 20
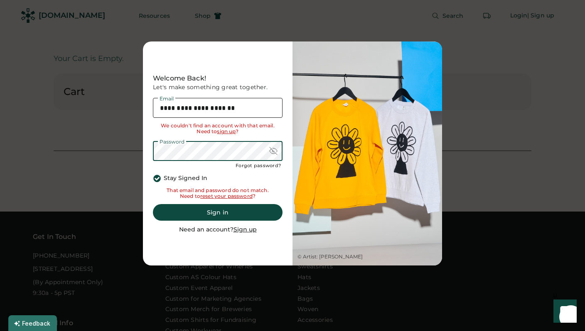
type input "**********"
click at [229, 213] on button "Sign in" at bounding box center [218, 212] width 130 height 17
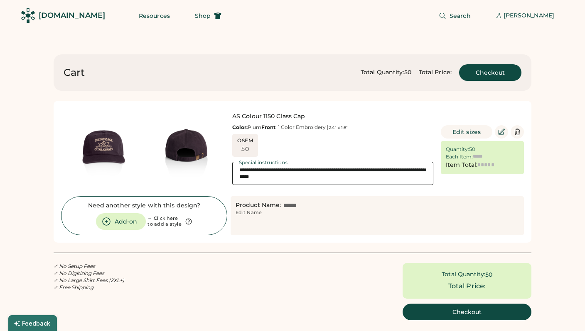
type input "******"
type input "*******"
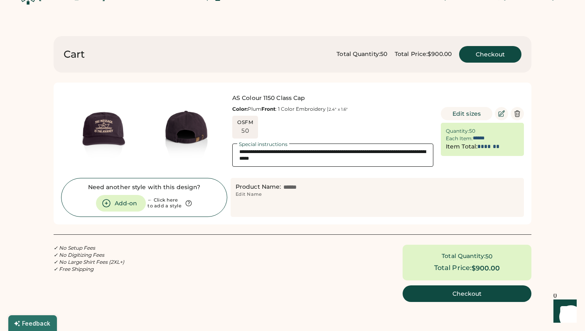
scroll to position [19, 0]
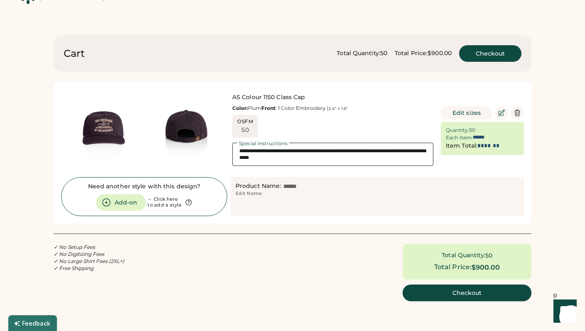
click at [441, 291] on button "Checkout" at bounding box center [466, 293] width 129 height 17
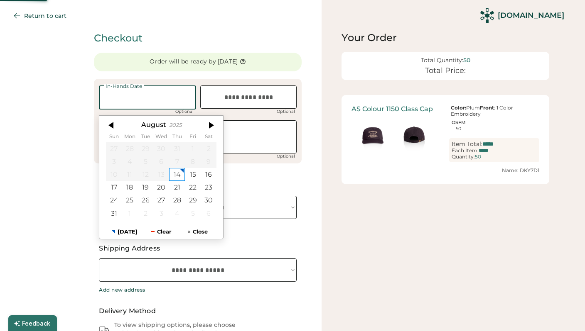
click at [149, 95] on input "text" at bounding box center [147, 98] width 97 height 24
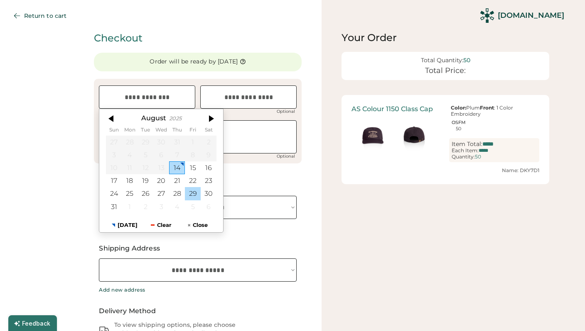
select select "**********"
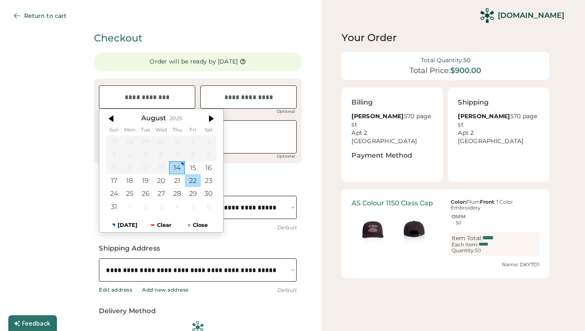
select select "**********"
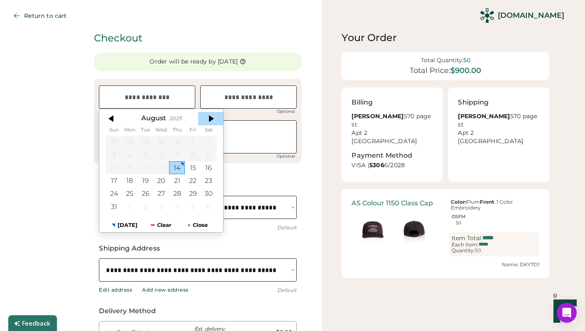
click at [213, 117] on div at bounding box center [210, 118] width 25 height 13
click at [127, 155] on div "8" at bounding box center [130, 155] width 16 height 13
type input "*********"
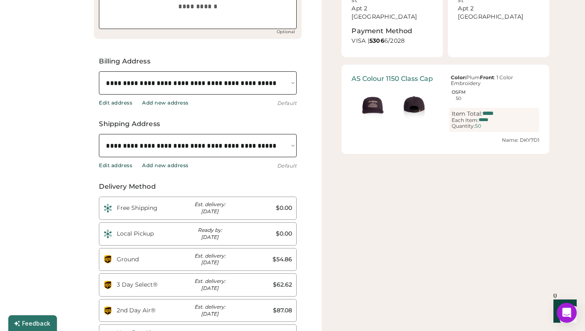
scroll to position [141, 0]
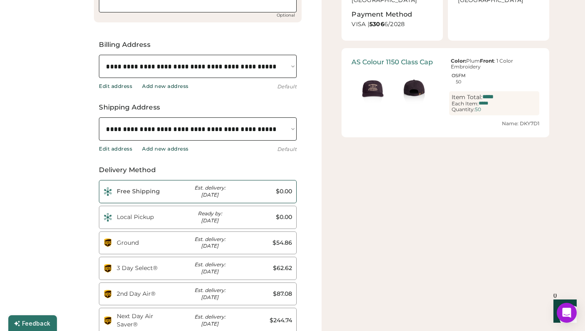
click at [209, 193] on div "Est. delivery: Sep 9th" at bounding box center [209, 192] width 51 height 14
type input "*"
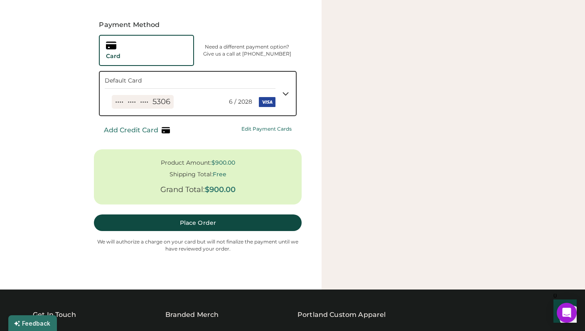
scroll to position [350, 0]
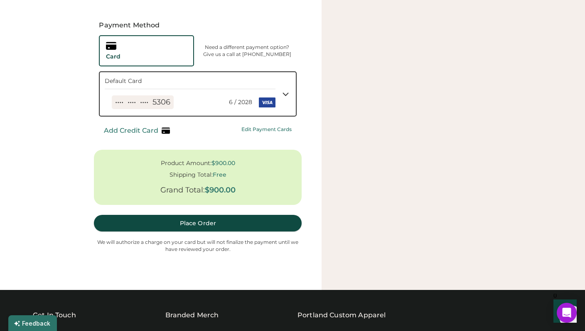
click at [235, 223] on button "Place Order" at bounding box center [198, 223] width 208 height 17
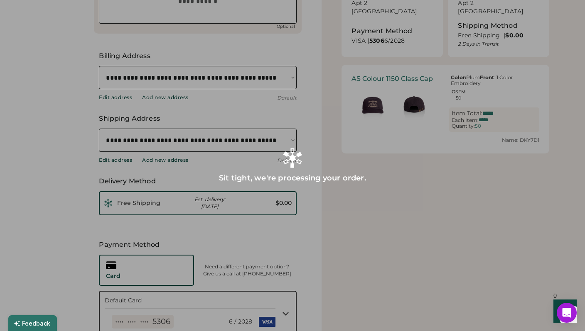
scroll to position [73, 0]
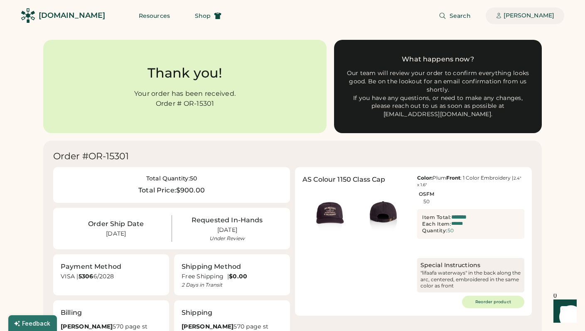
click at [531, 15] on div "[PERSON_NAME]" at bounding box center [528, 16] width 51 height 8
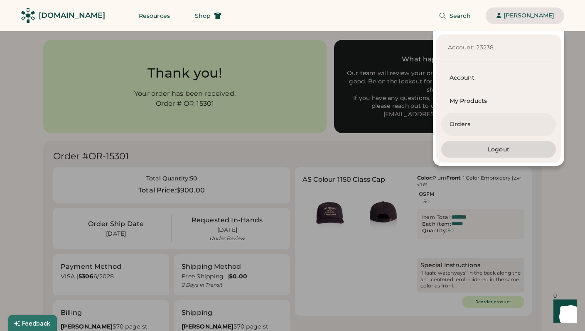
click at [458, 118] on div "Orders" at bounding box center [498, 124] width 98 height 23
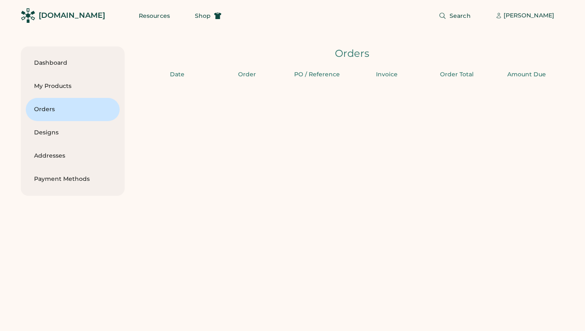
type input "****"
type input "**"
type input "****"
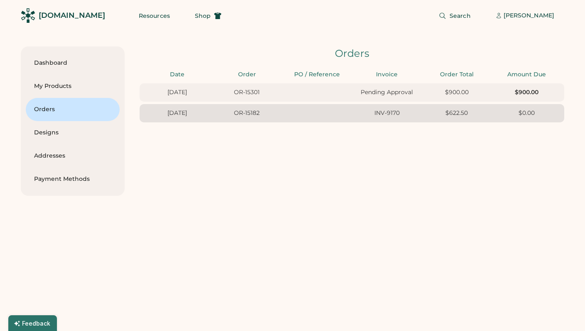
scroll to position [0, 7]
type input "******"
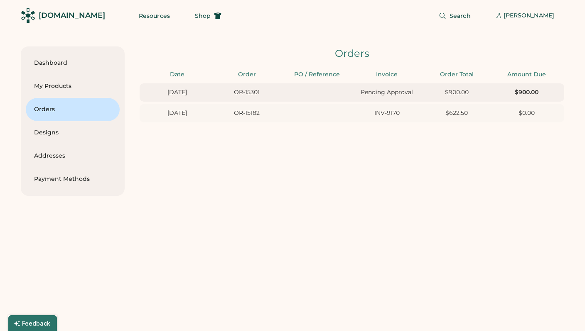
scroll to position [0, 0]
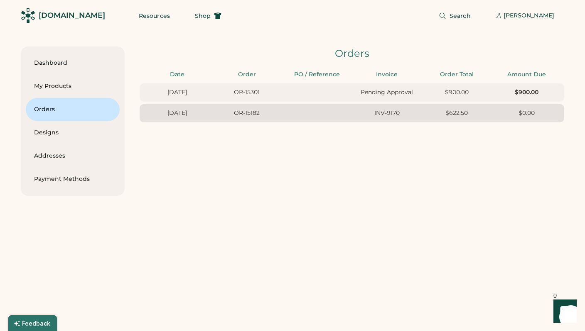
click at [380, 116] on div "INV-9170" at bounding box center [386, 113] width 65 height 8
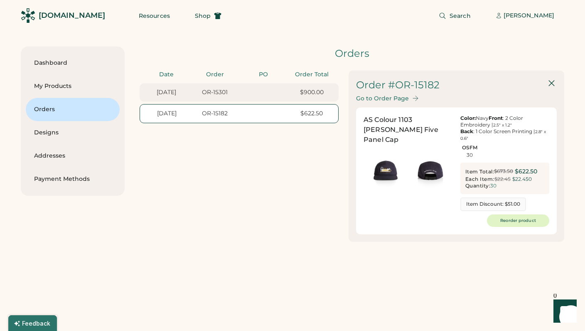
click at [552, 84] on div at bounding box center [551, 83] width 10 height 10
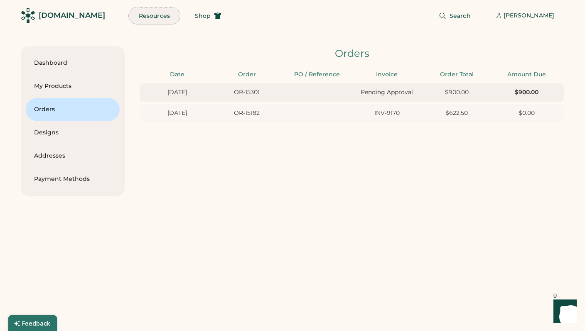
click at [137, 14] on button "Resources" at bounding box center [154, 15] width 51 height 17
